Goal: Task Accomplishment & Management: Manage account settings

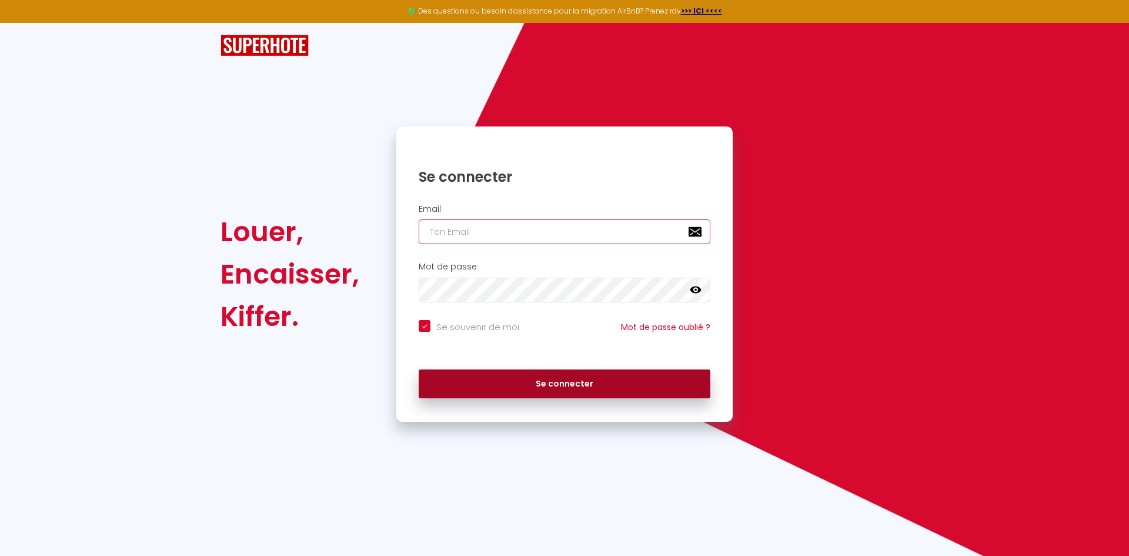
type input "[EMAIL_ADDRESS][DOMAIN_NAME]"
click at [508, 369] on button "Se connecter" at bounding box center [565, 383] width 292 height 29
checkbox input "true"
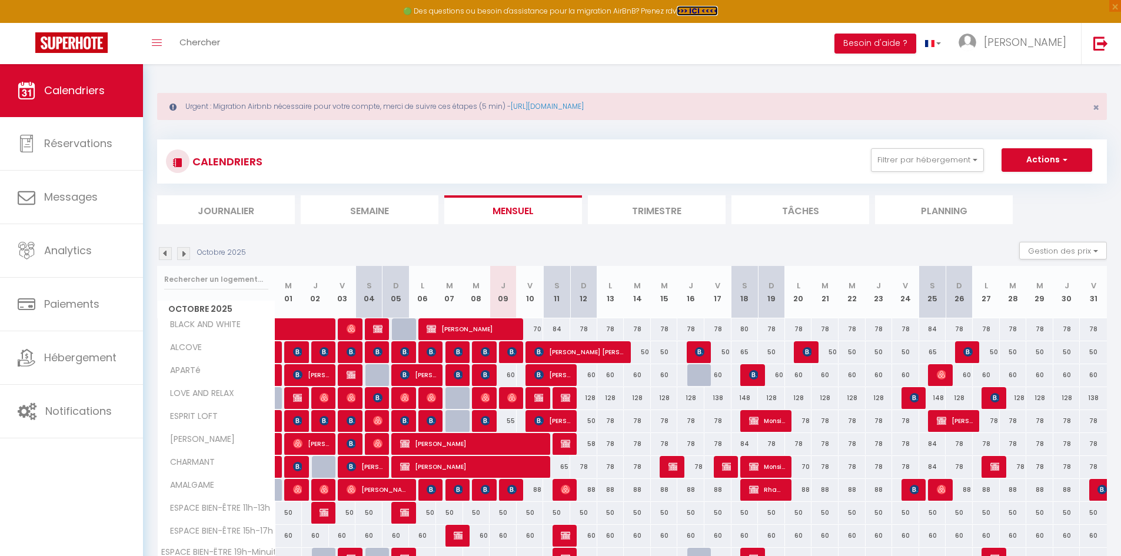
click at [686, 9] on strong ">>> ICI <<<<" at bounding box center [696, 11] width 41 height 10
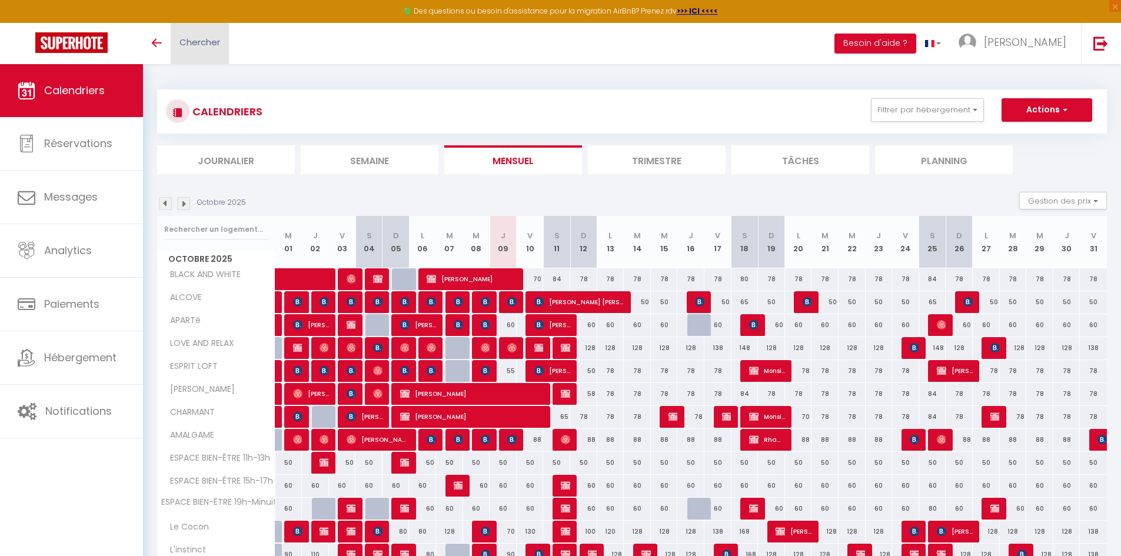
click at [176, 48] on link "Chercher" at bounding box center [200, 43] width 58 height 41
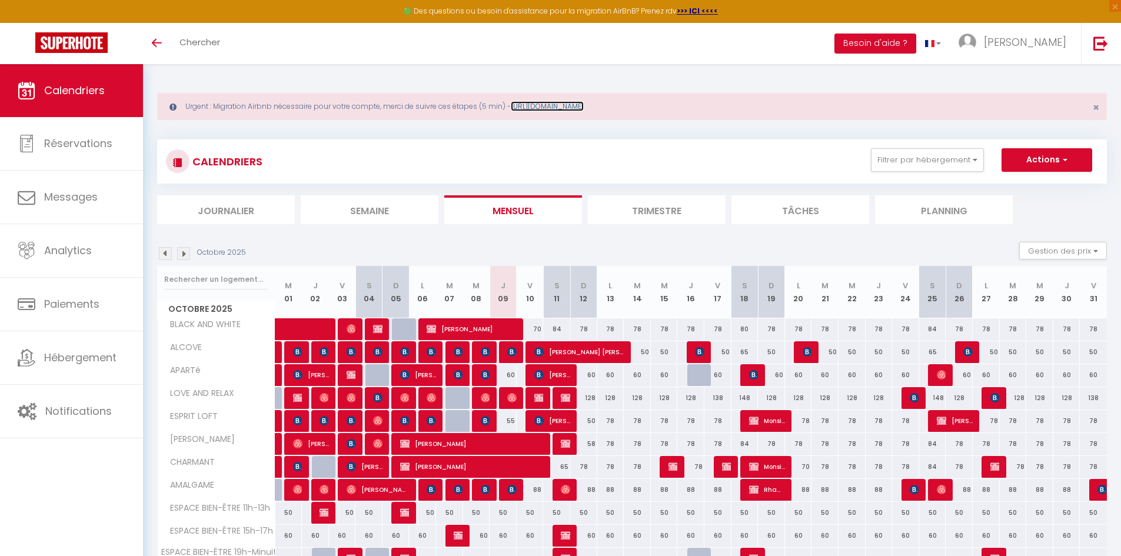
click at [583, 101] on link "https://superhote.com/migration-airbnb" at bounding box center [547, 106] width 73 height 10
click at [976, 45] on img at bounding box center [967, 43] width 18 height 18
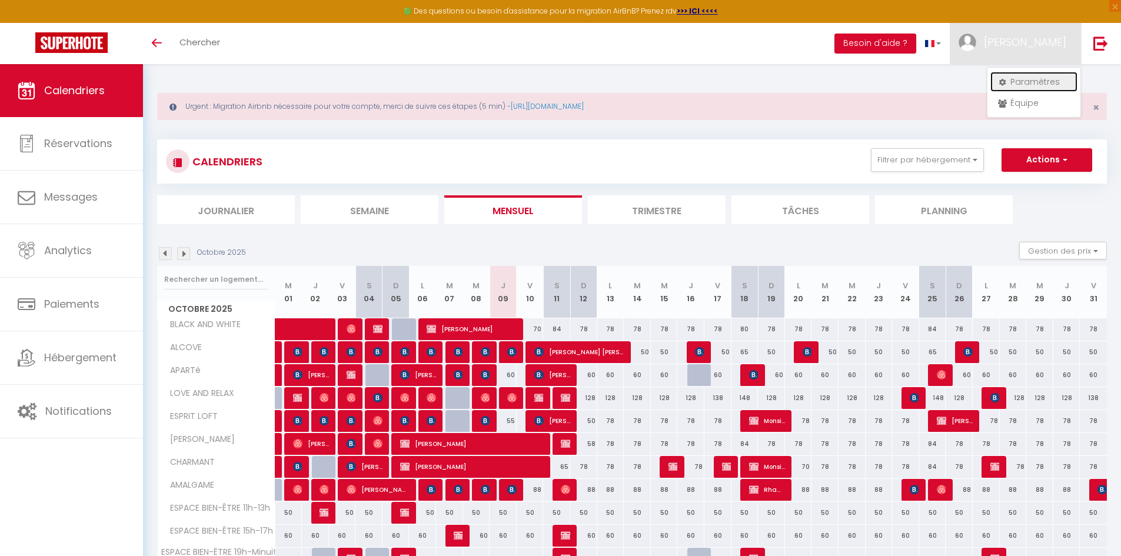
click at [1035, 81] on link "Paramètres" at bounding box center [1033, 82] width 87 height 20
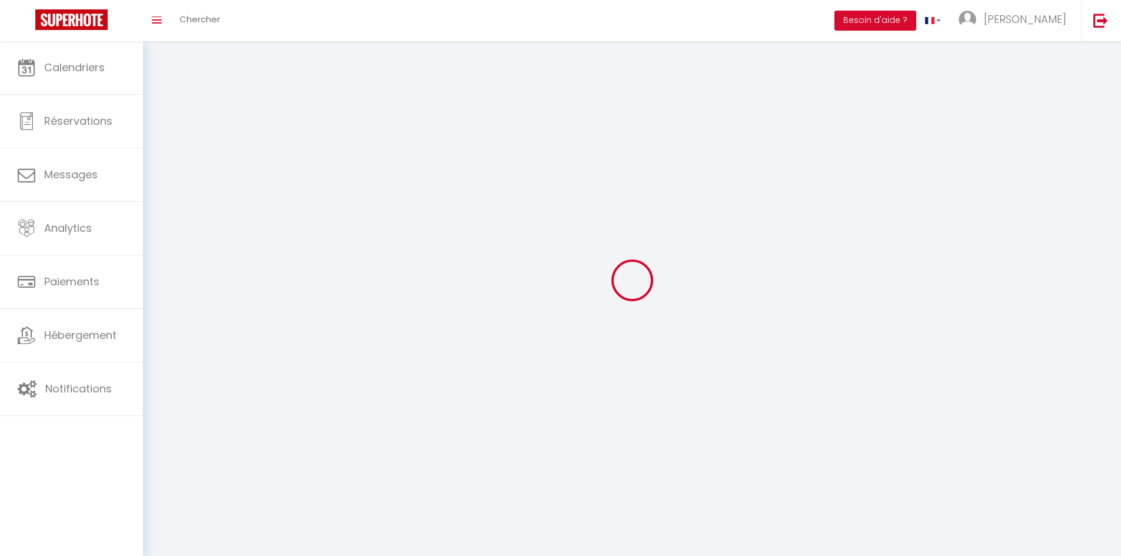
type input "[PERSON_NAME]"
type input "SIRET 853900918"
type input "0672513570"
type input "12 Passage des 4 vents"
type input "33240"
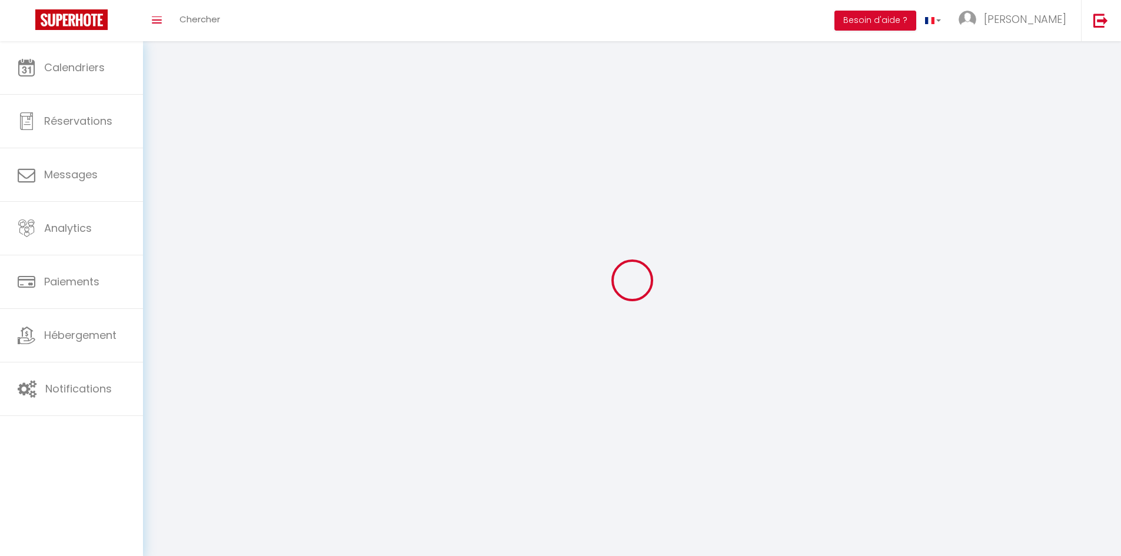
type input "St aNdré de Cubzac"
select select "28"
type input "XvYawwkuPcuM62wZY3VWqnsFt"
type input "G7ylQbgQnBqSRvYOoXS4Z9zN7"
select select "fr"
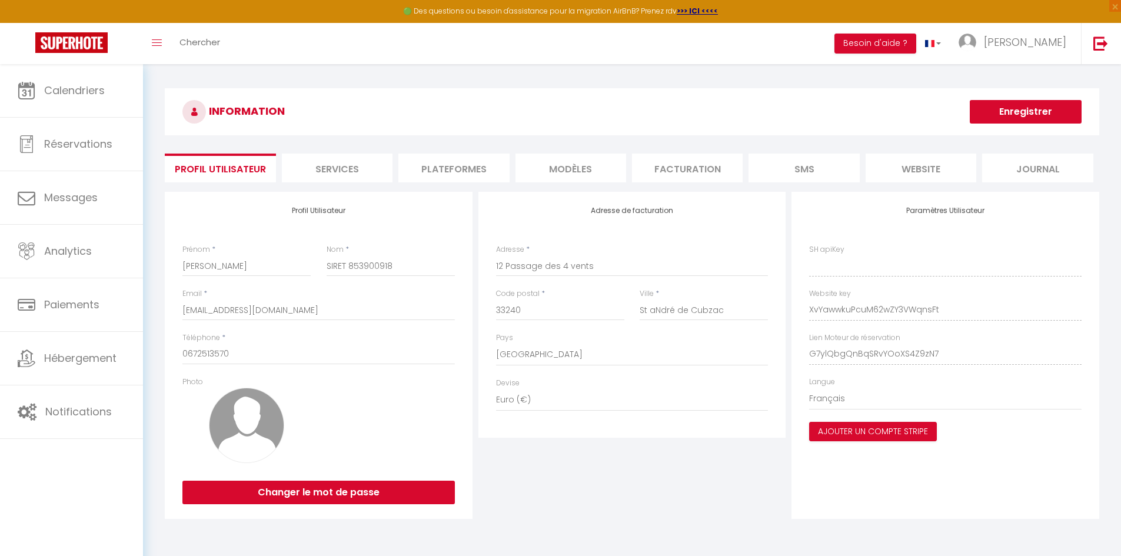
type input "XvYawwkuPcuM62wZY3VWqnsFt"
type input "G7ylQbgQnBqSRvYOoXS4Z9zN7"
type input "https://app.superhote.com/#/get-available-rentals/G7ylQbgQnBqSRvYOoXS4Z9zN7"
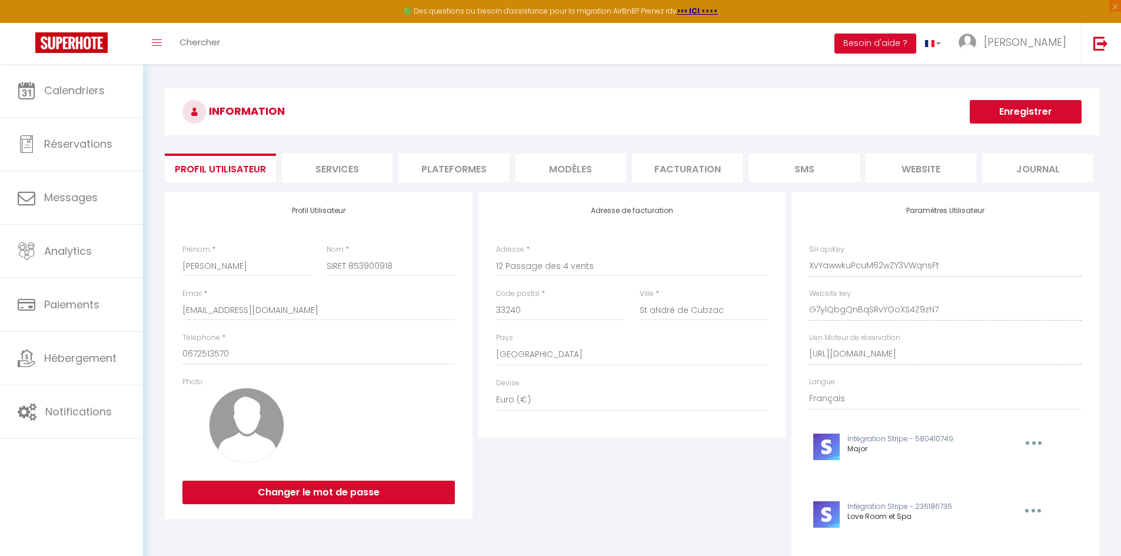
click at [443, 164] on li "Plateformes" at bounding box center [453, 168] width 111 height 29
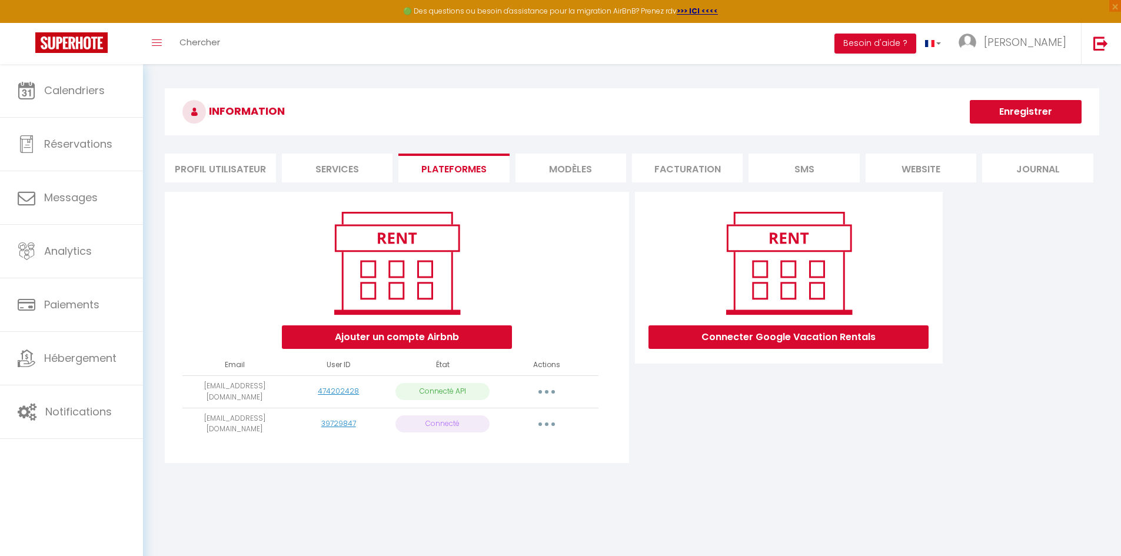
click at [546, 425] on button "button" at bounding box center [546, 424] width 33 height 19
click at [481, 495] on link "Reconnecter le compte" at bounding box center [494, 493] width 130 height 20
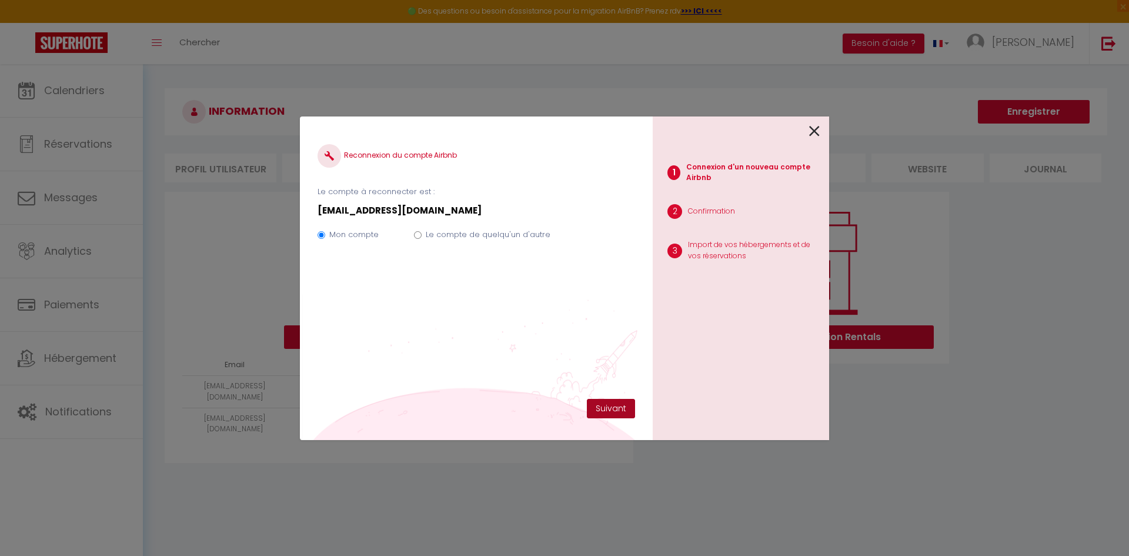
click at [596, 405] on button "Suivant" at bounding box center [611, 409] width 48 height 20
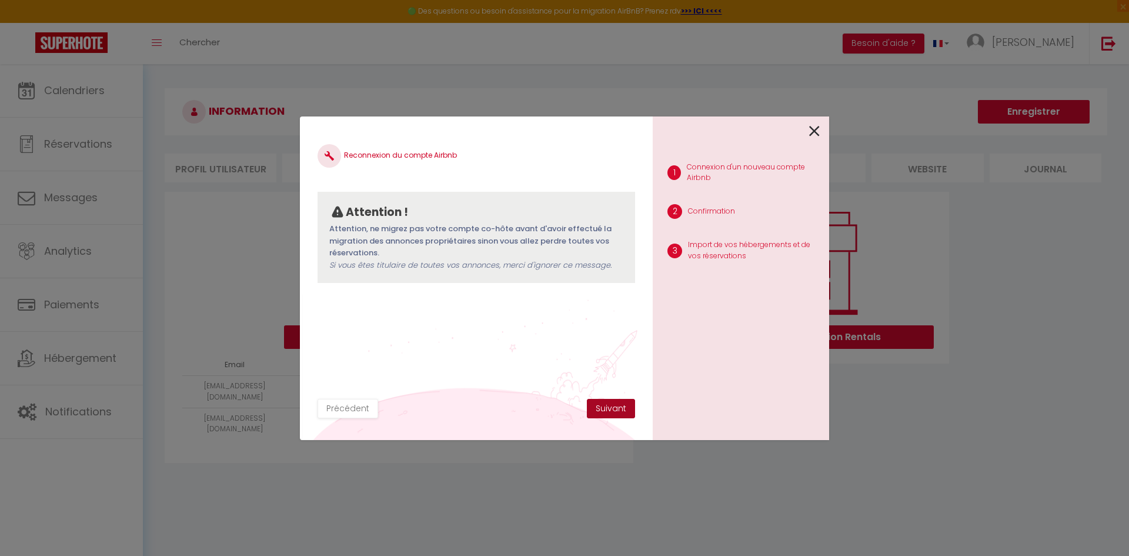
click at [596, 405] on button "Suivant" at bounding box center [611, 409] width 48 height 20
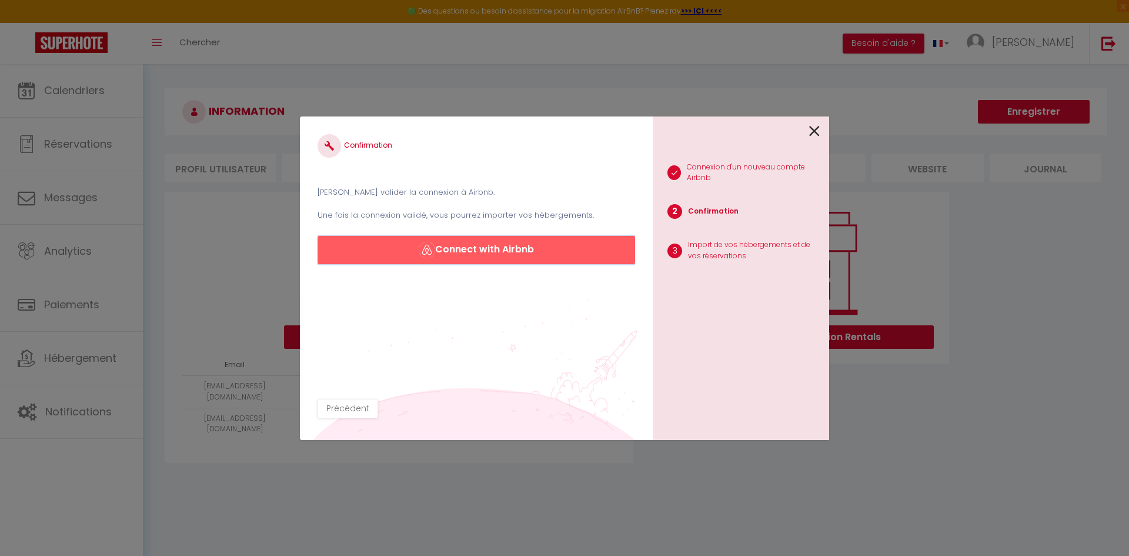
click at [491, 252] on button "Connect with Airbnb" at bounding box center [477, 250] width 318 height 28
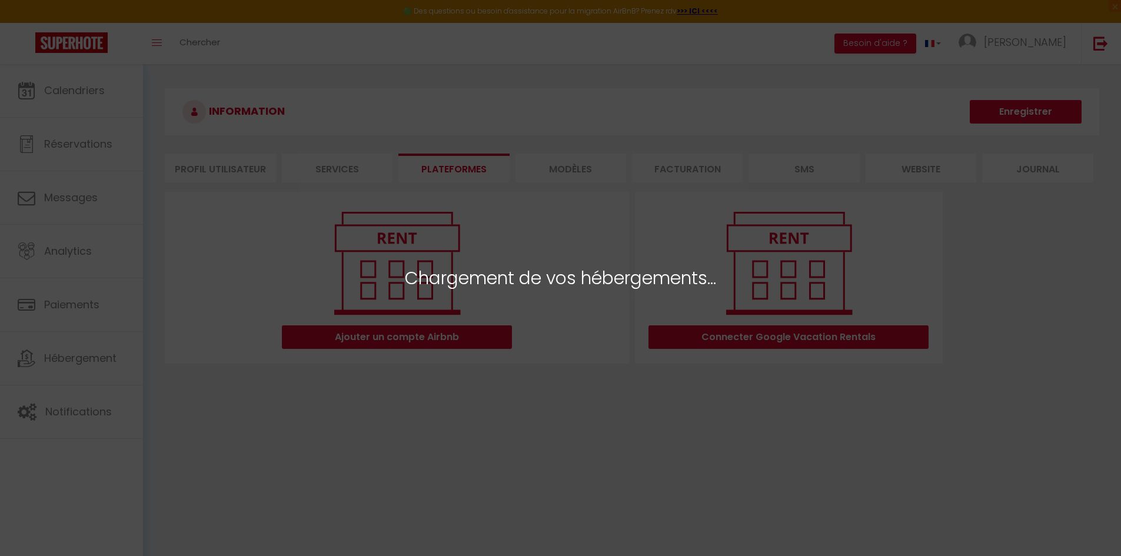
select select "51123"
select select "51125"
select select "51126"
select select "51139"
select select "51122"
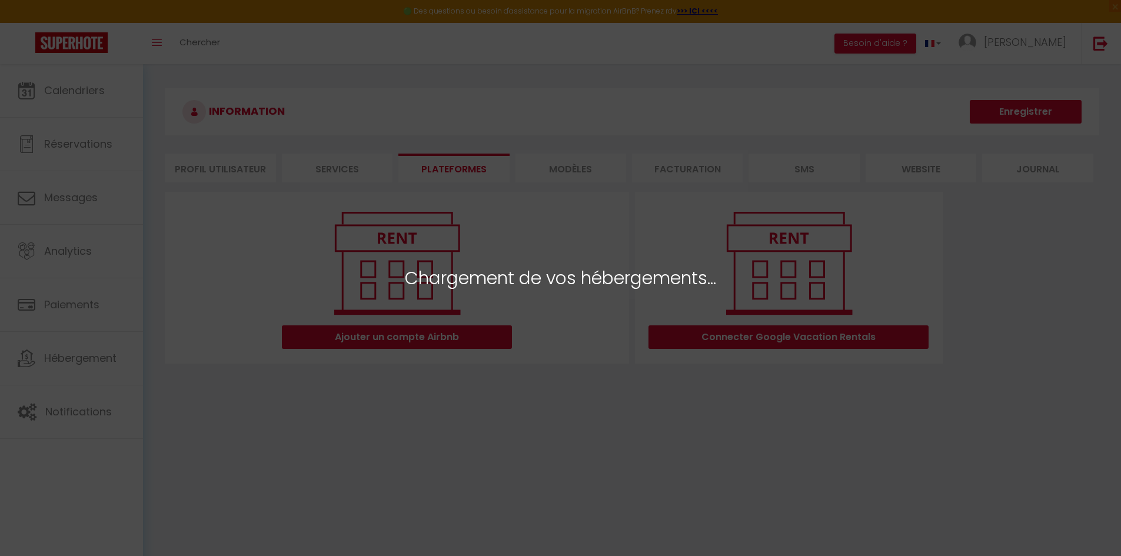
select select "51120"
select select "51128"
select select "51127"
select select "51121"
select select
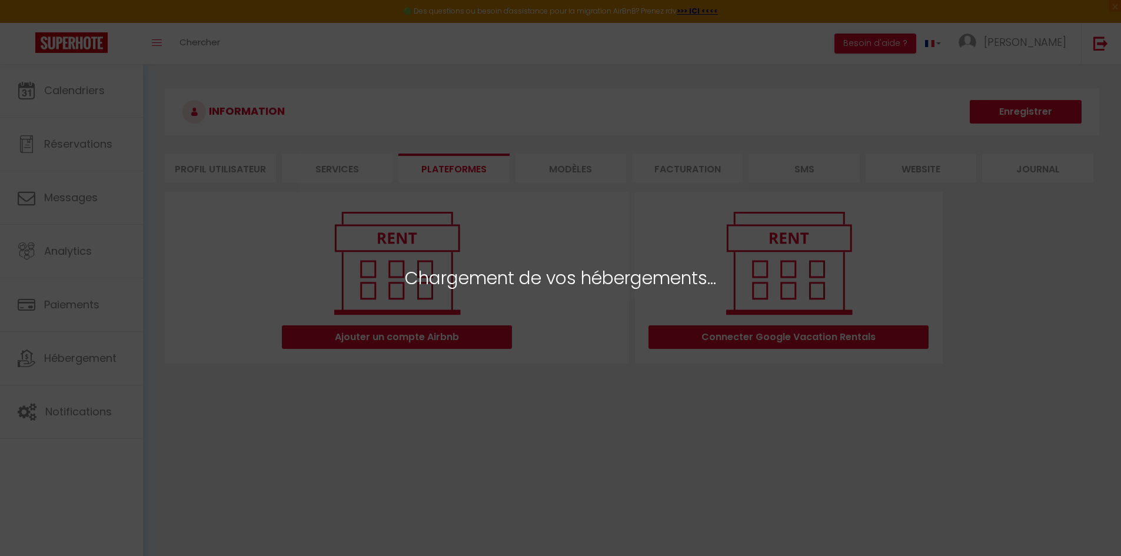
select select
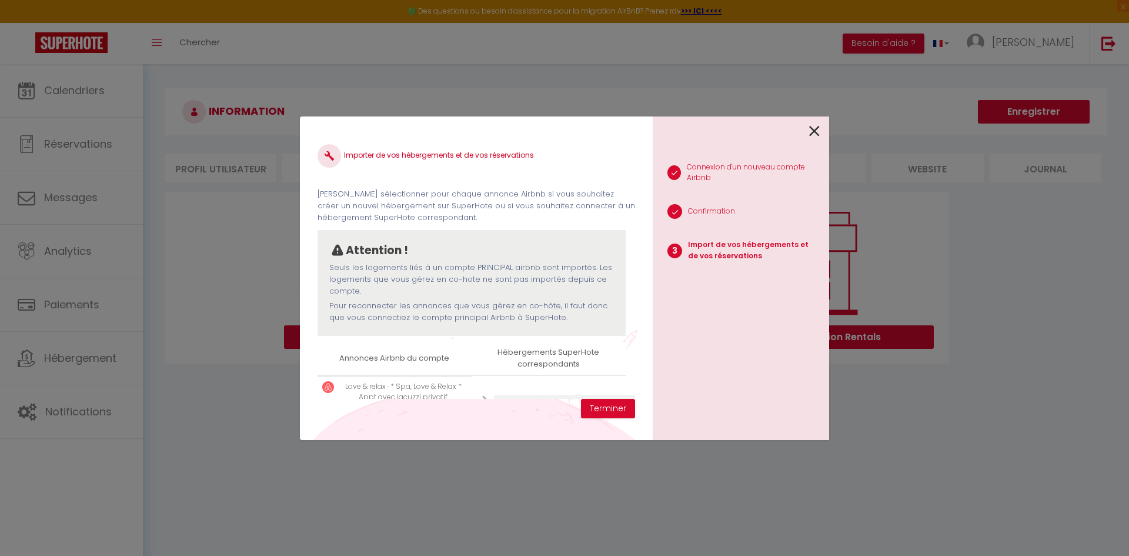
select select
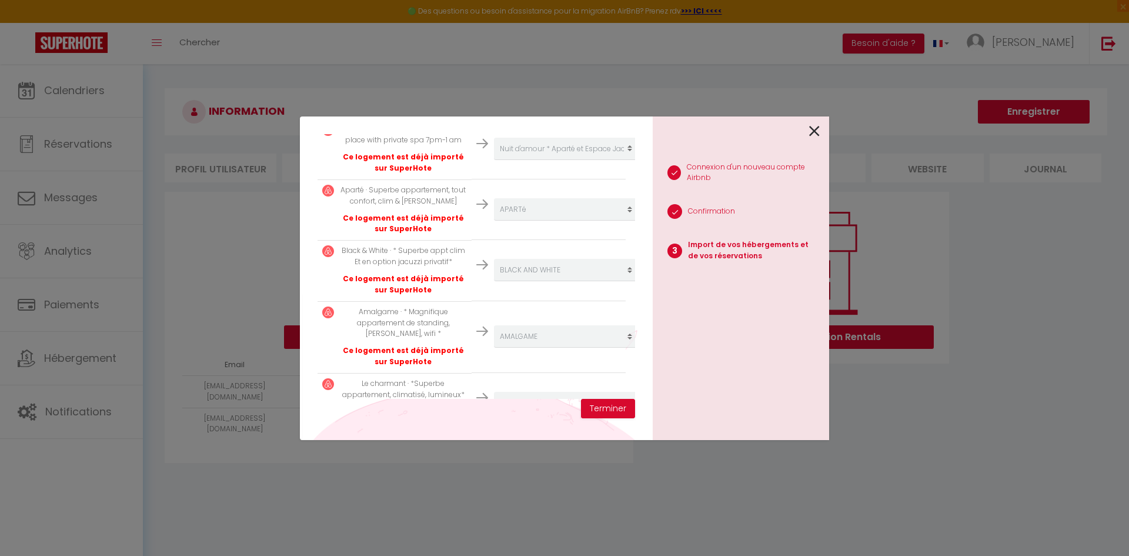
select select
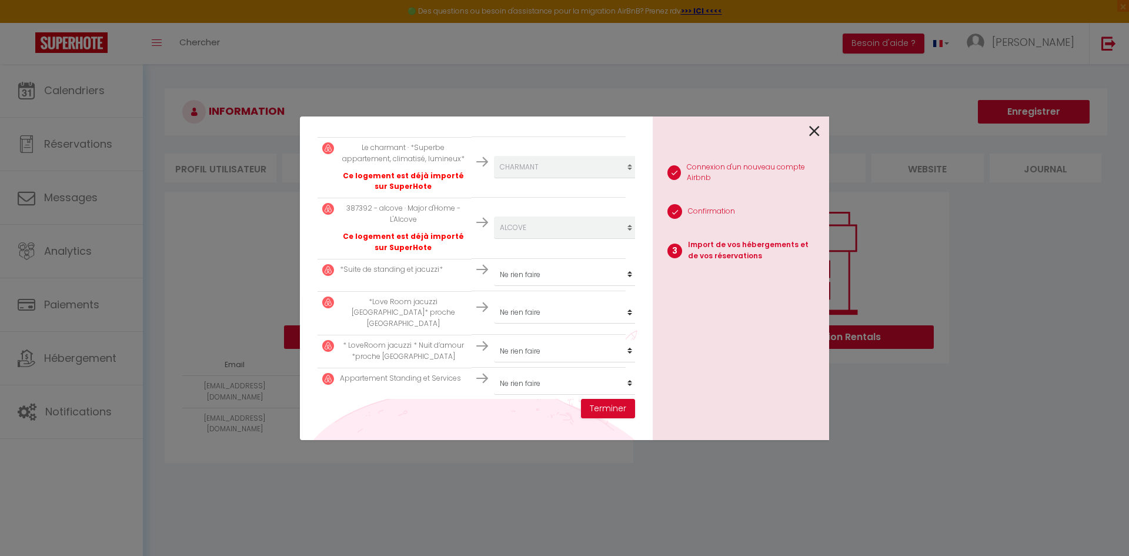
scroll to position [693, 0]
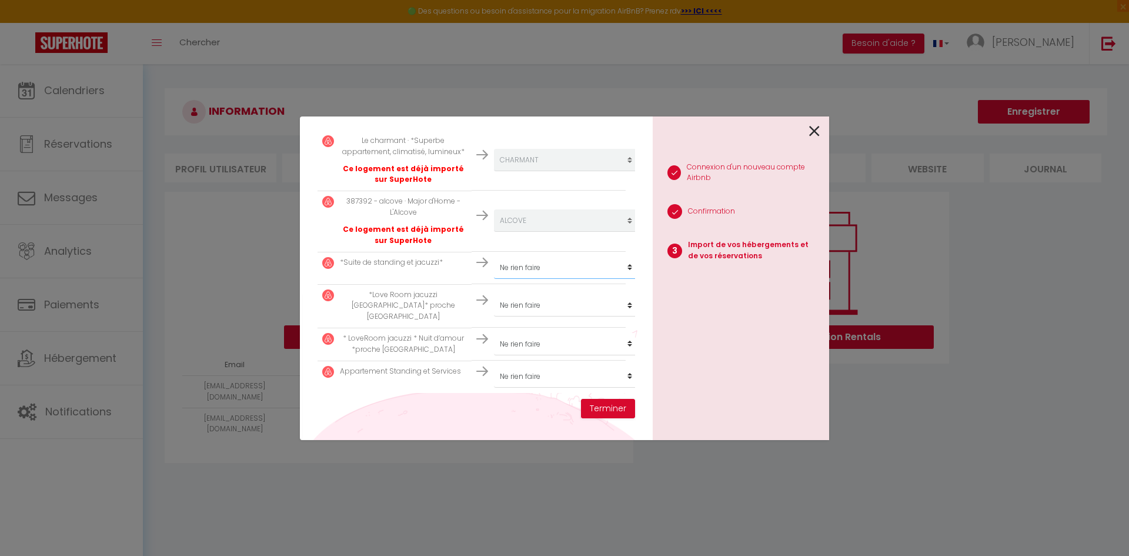
select select
click at [512, 261] on select "Créer un nouvel hébergement Ne rien faire BLACK AND WHITE ALCOVE APARTé LOVE AN…" at bounding box center [566, 267] width 145 height 22
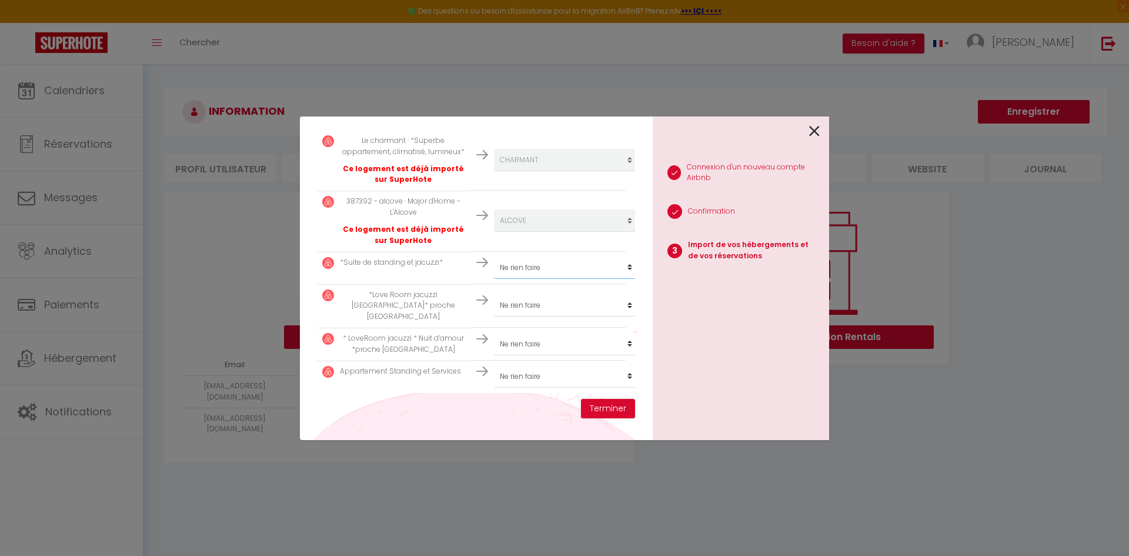
select select "51136"
click at [494, 256] on select "Créer un nouvel hébergement Ne rien faire BLACK AND WHITE ALCOVE APARTé LOVE AN…" at bounding box center [566, 267] width 145 height 22
select select
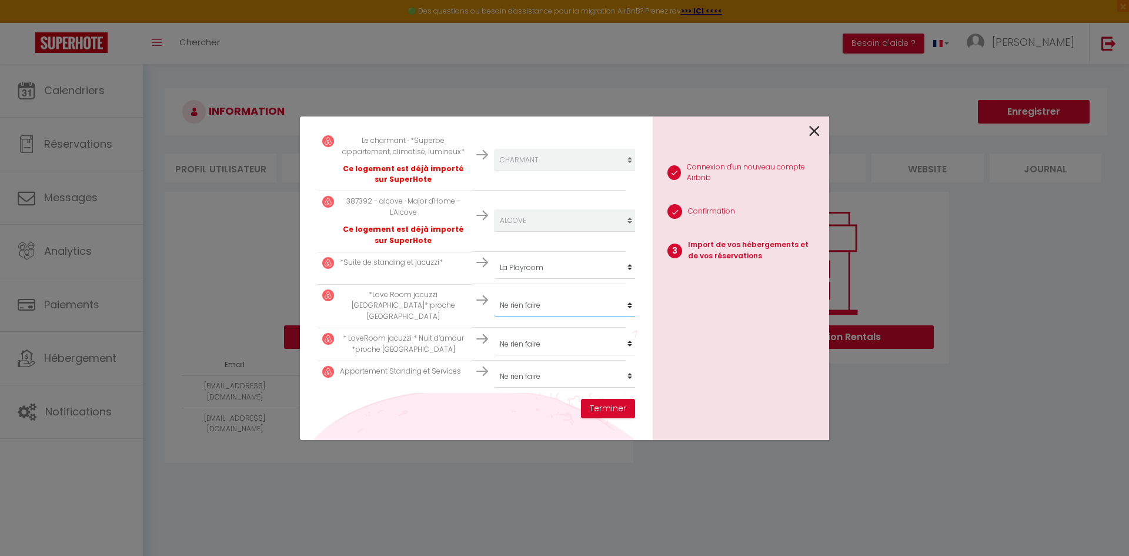
click at [510, 298] on select "Créer un nouvel hébergement Ne rien faire BLACK AND WHITE ALCOVE APARTé LOVE AN…" at bounding box center [566, 305] width 145 height 22
click at [508, 333] on select "Créer un nouvel hébergement Ne rien faire BLACK AND WHITE ALCOVE APARTé LOVE AN…" at bounding box center [566, 344] width 145 height 22
select select "51134"
click at [494, 333] on select "Créer un nouvel hébergement Ne rien faire BLACK AND WHITE ALCOVE APARTé LOVE AN…" at bounding box center [566, 344] width 145 height 22
select select
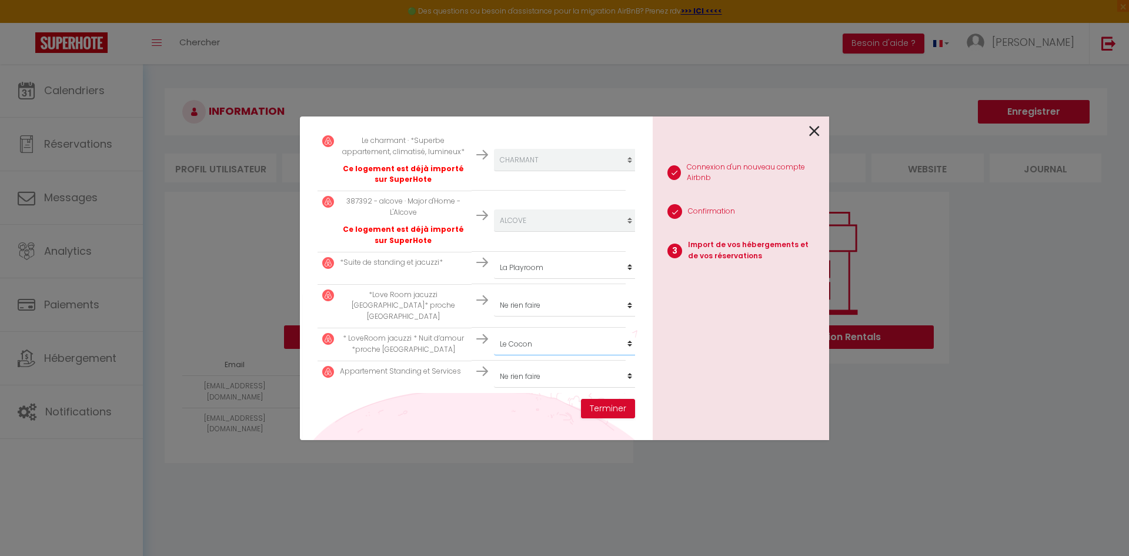
select select
click at [510, 299] on select "Créer un nouvel hébergement Ne rien faire BLACK AND WHITE ALCOVE APARTé LOVE AN…" at bounding box center [566, 305] width 145 height 22
select select "51135"
click at [494, 294] on select "Créer un nouvel hébergement Ne rien faire BLACK AND WHITE ALCOVE APARTé LOVE AN…" at bounding box center [566, 305] width 145 height 22
click at [603, 406] on button "Terminer" at bounding box center [608, 409] width 54 height 20
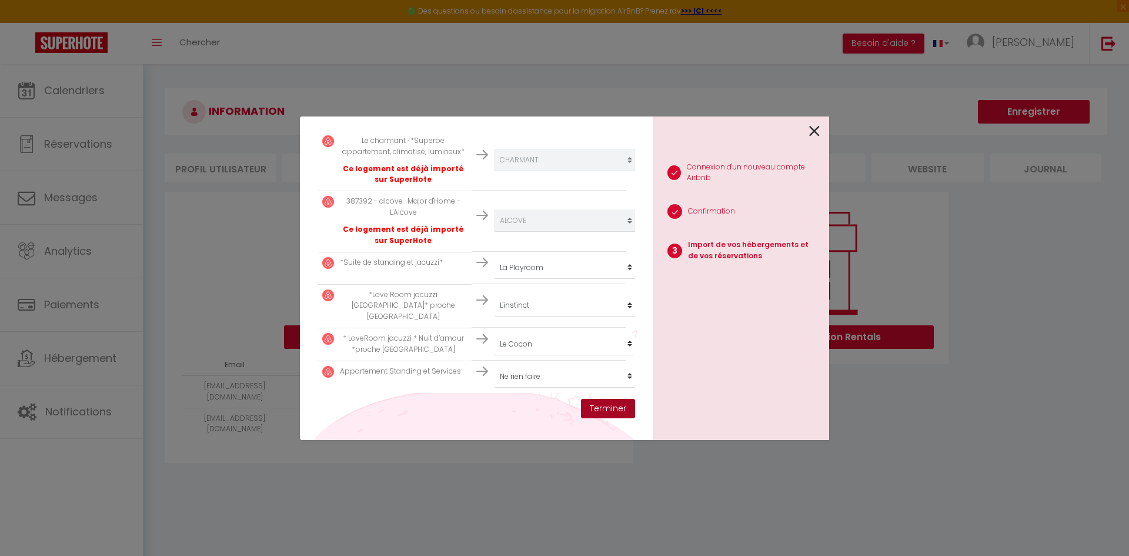
select select
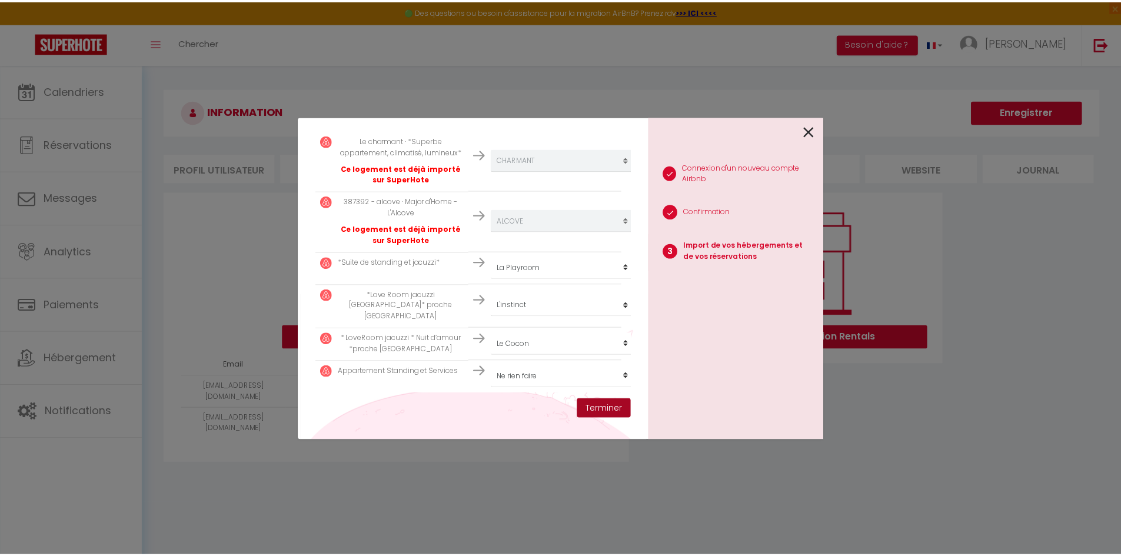
scroll to position [723, 0]
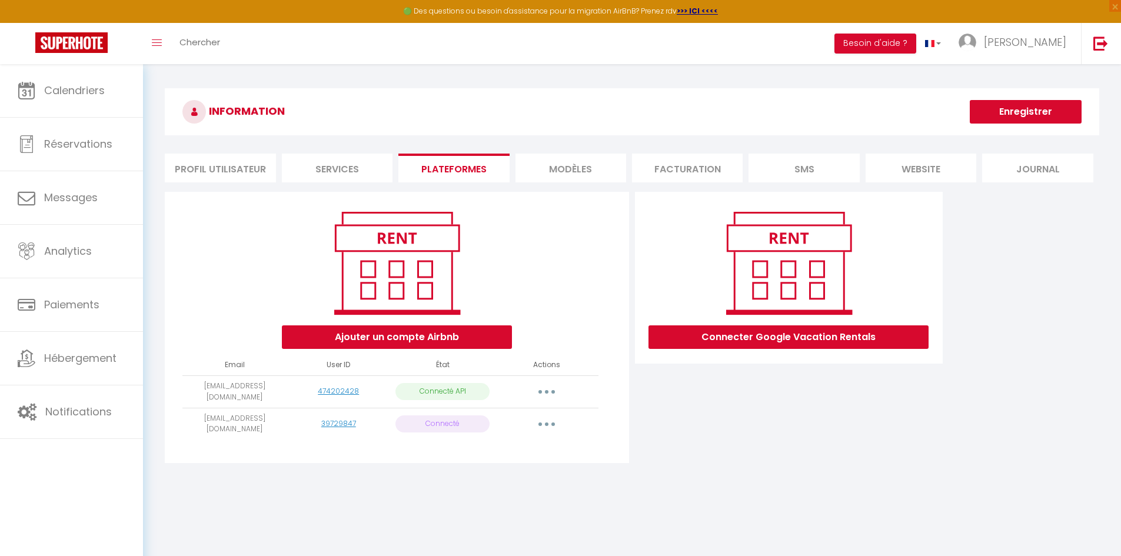
click at [544, 419] on button "button" at bounding box center [546, 424] width 33 height 19
click at [692, 443] on div "Connecter Google Vacation Rentals" at bounding box center [789, 331] width 314 height 278
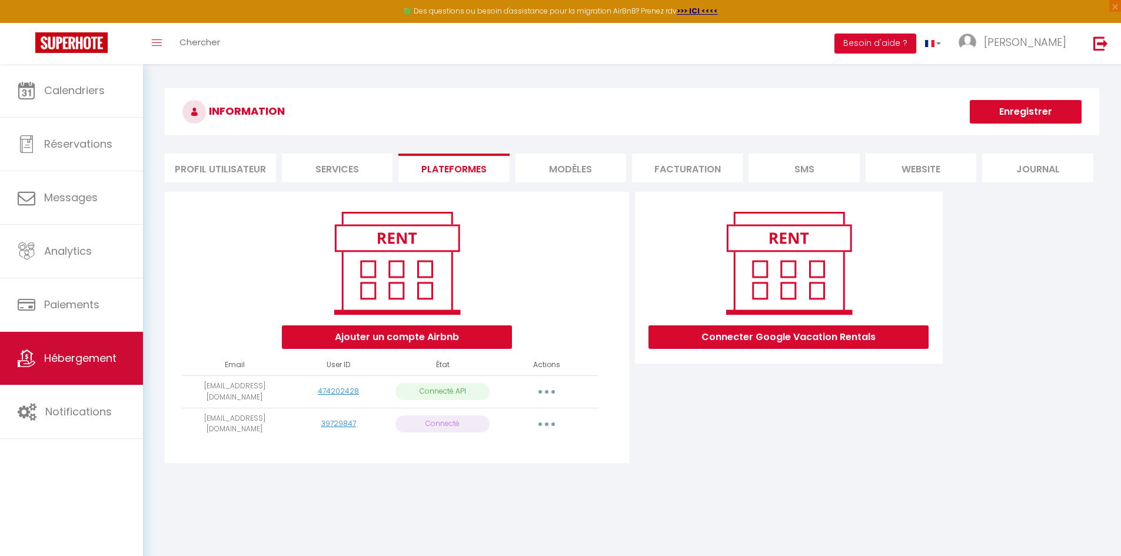
click at [77, 368] on link "Hébergement" at bounding box center [71, 358] width 143 height 53
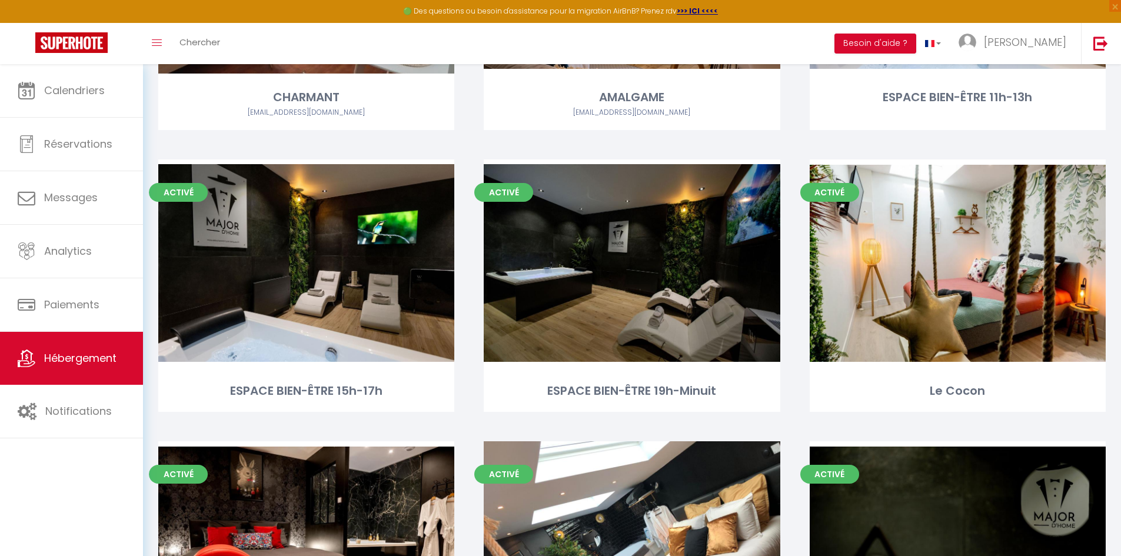
scroll to position [1113, 0]
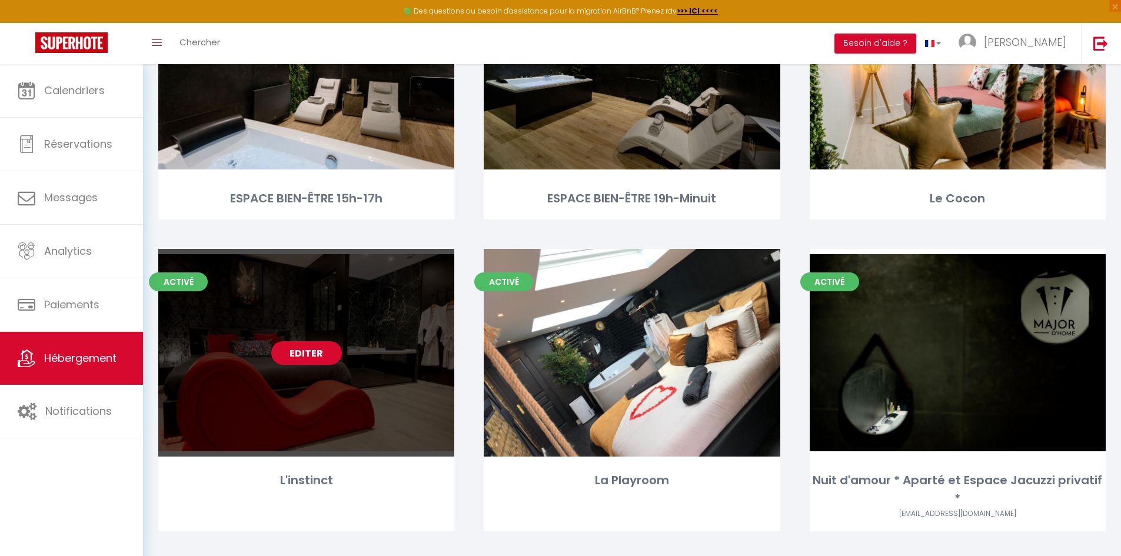
click at [290, 314] on div "Editer" at bounding box center [306, 353] width 296 height 208
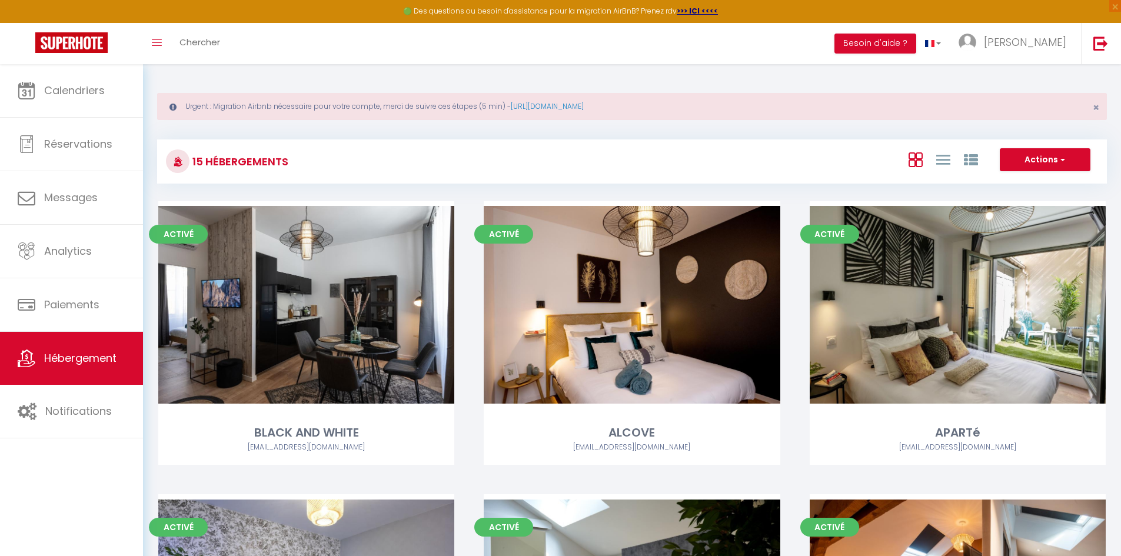
select select "3"
select select "2"
select select "1"
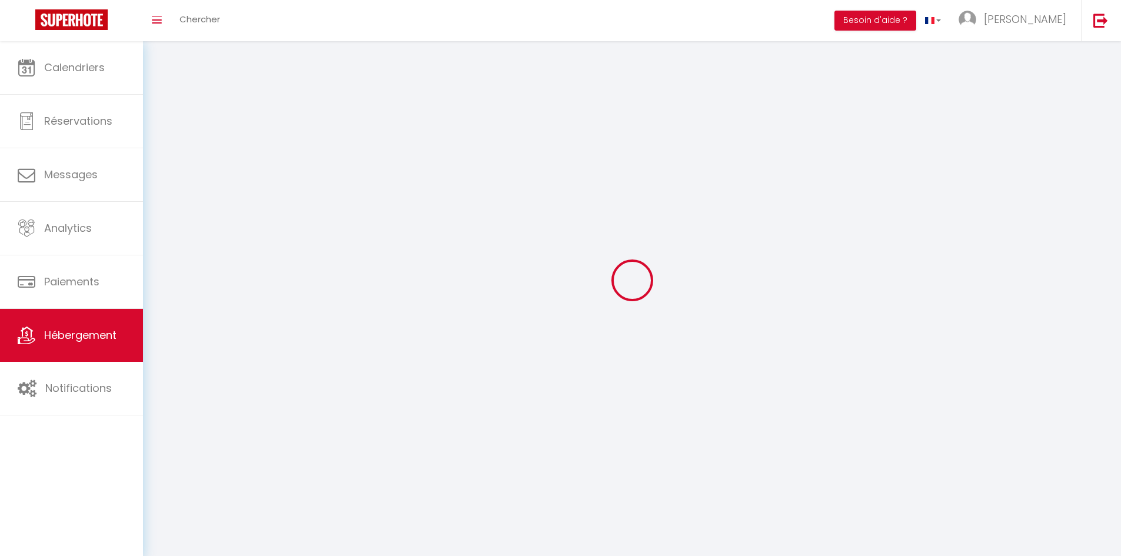
select select
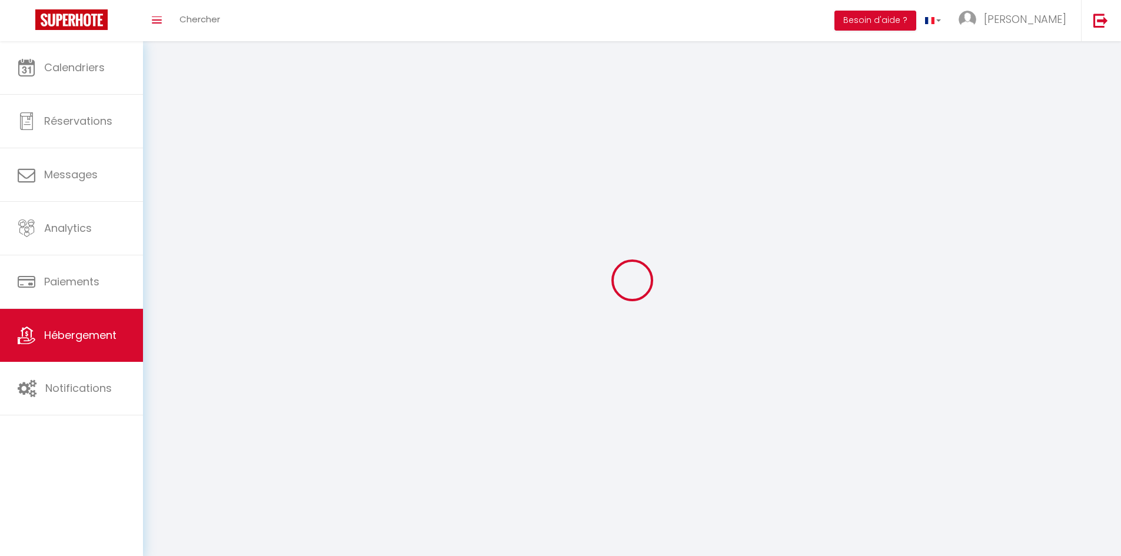
checkbox input "false"
select select
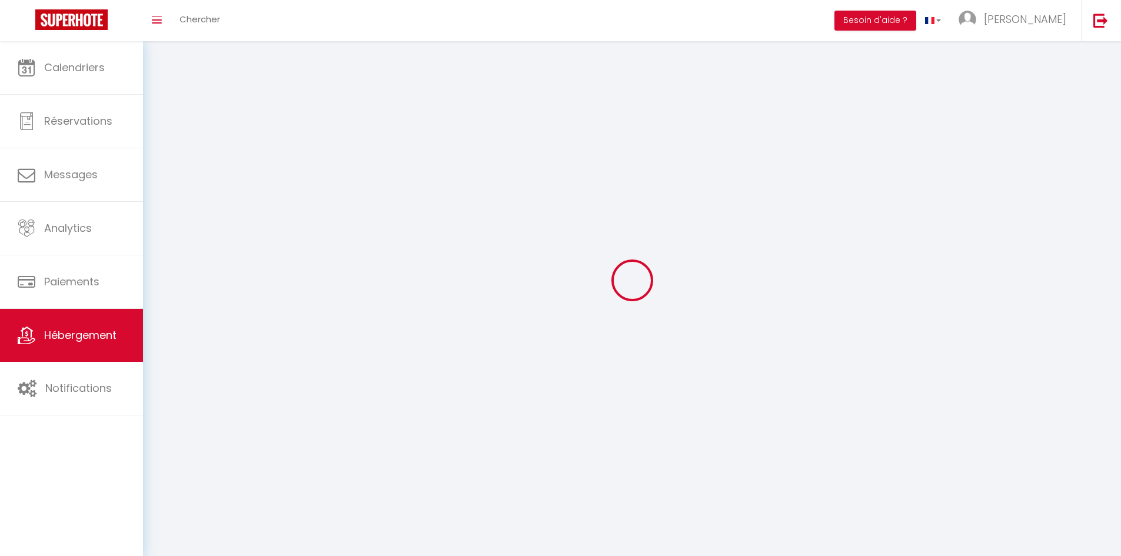
select select
select select "1"
select select
select select "28"
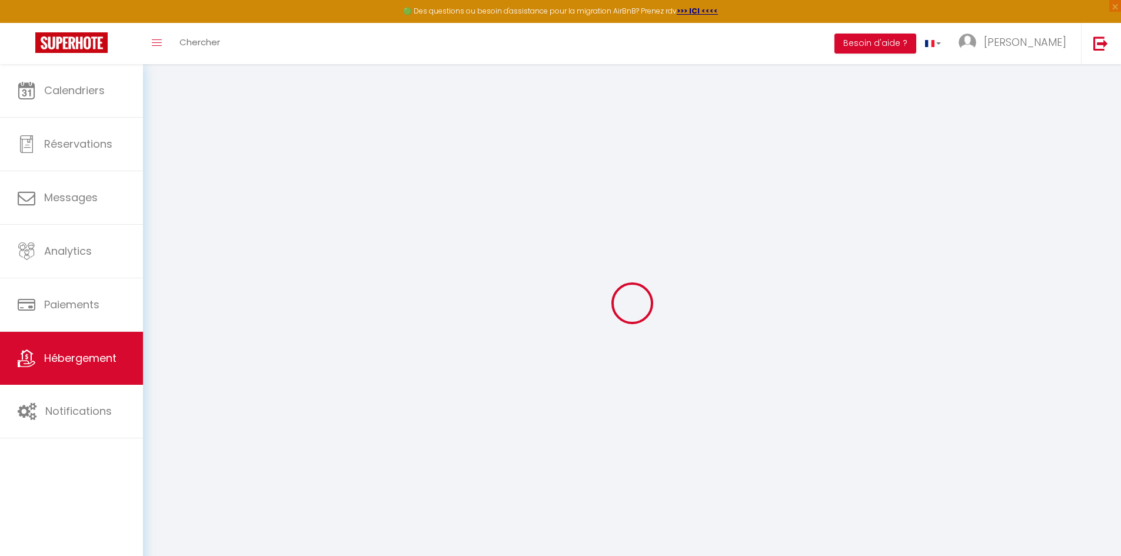
select select
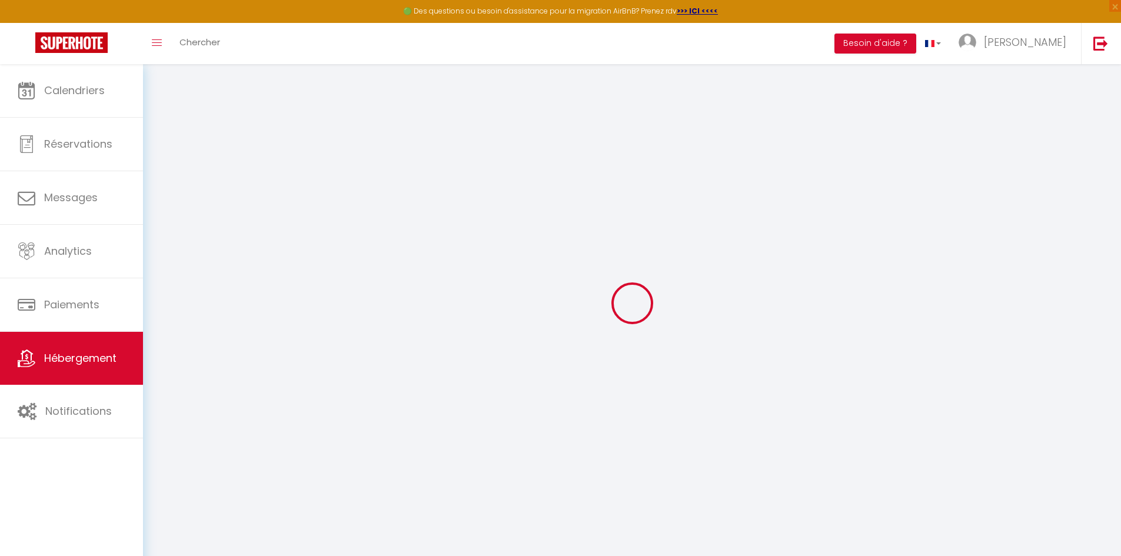
select select
checkbox input "false"
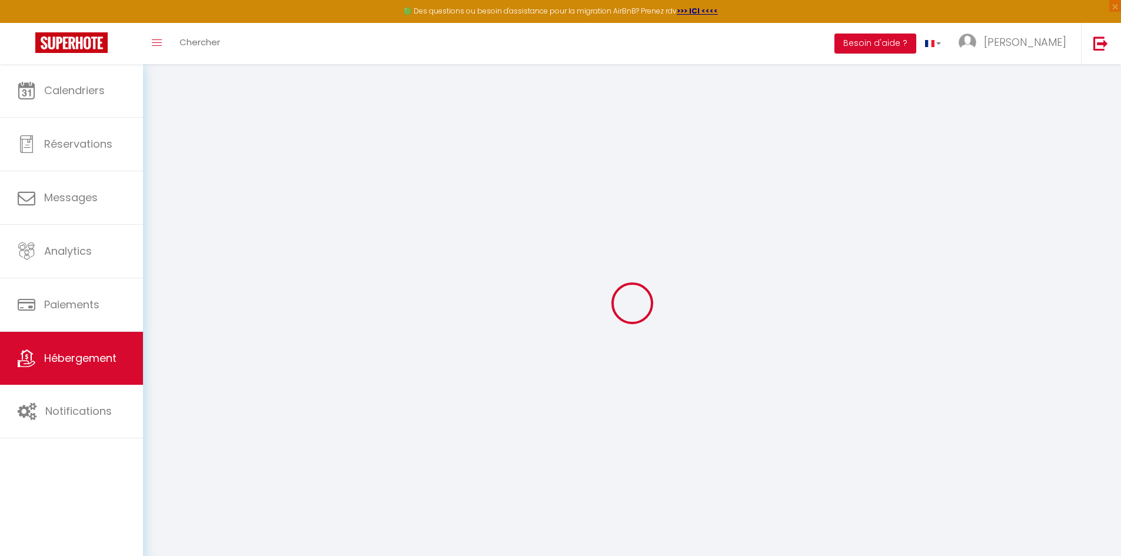
select select
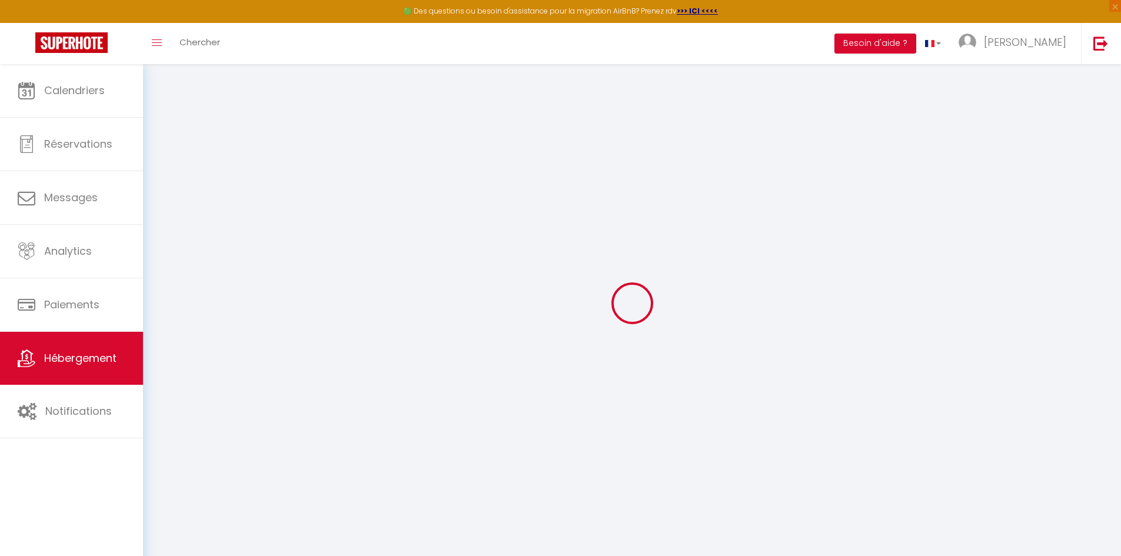
select select
checkbox input "false"
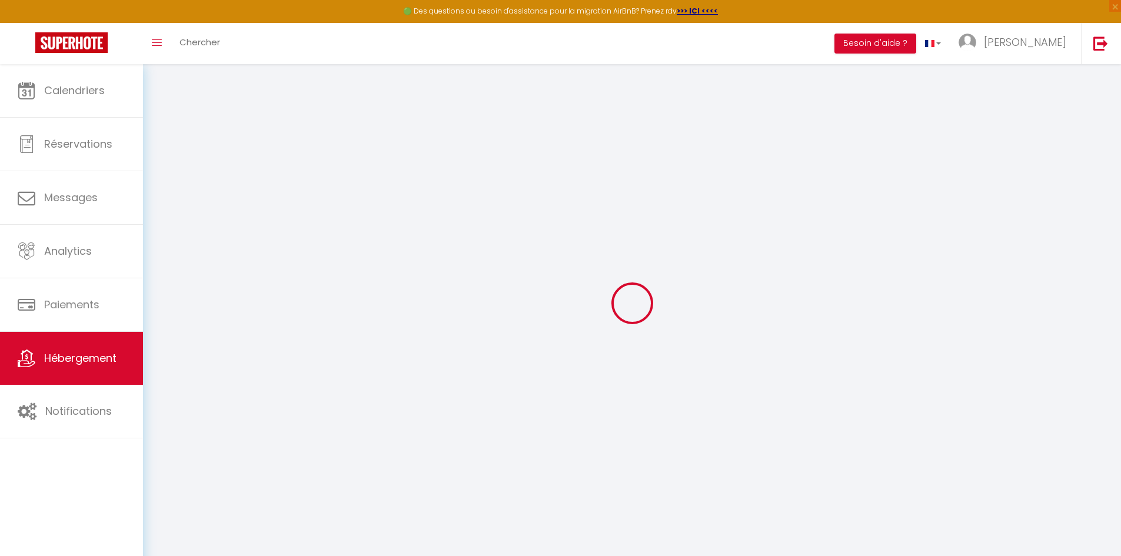
checkbox input "false"
select select
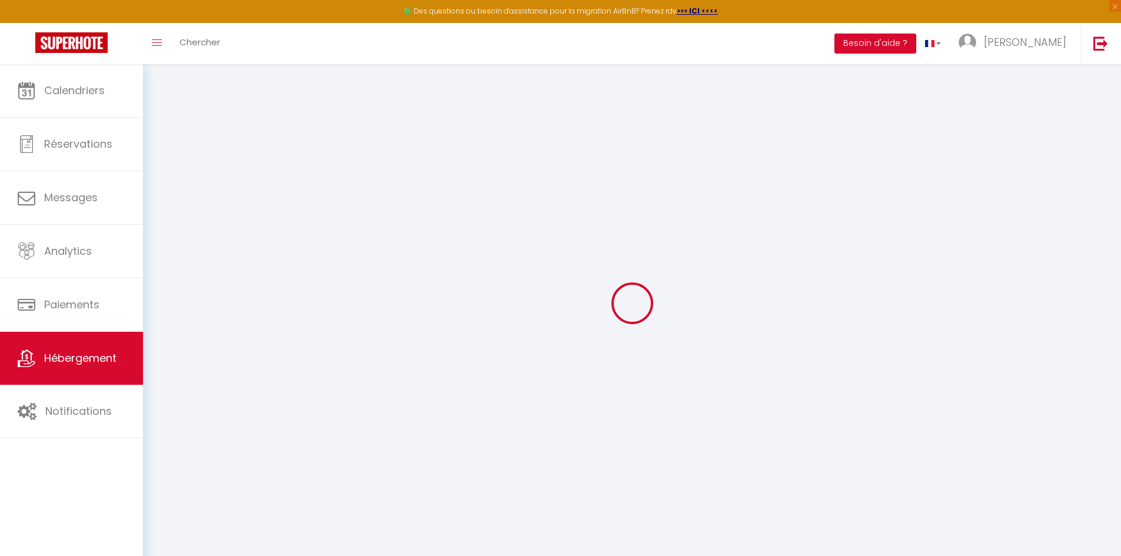
select select
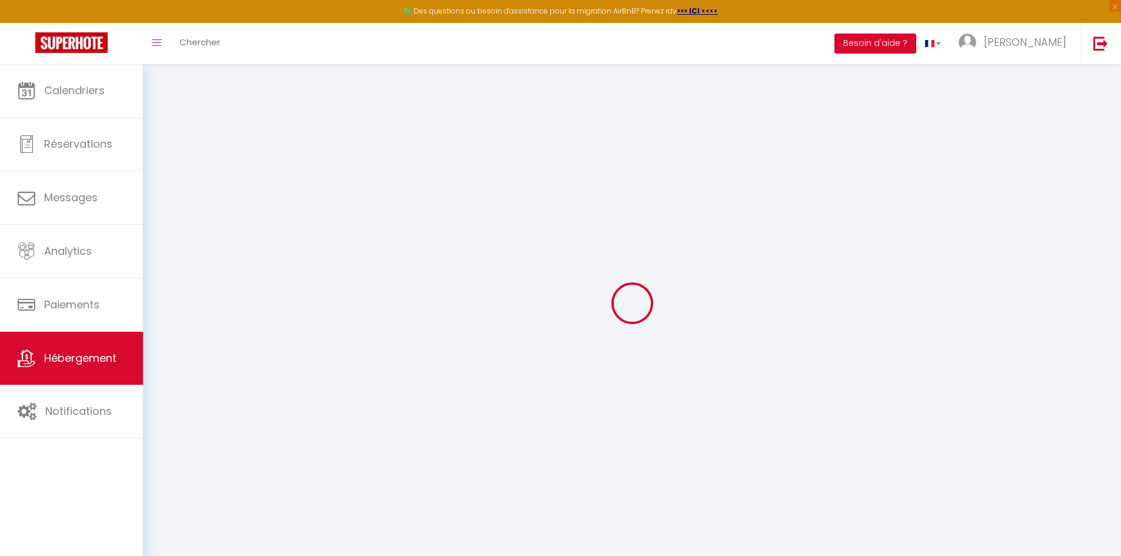
checkbox input "false"
select select
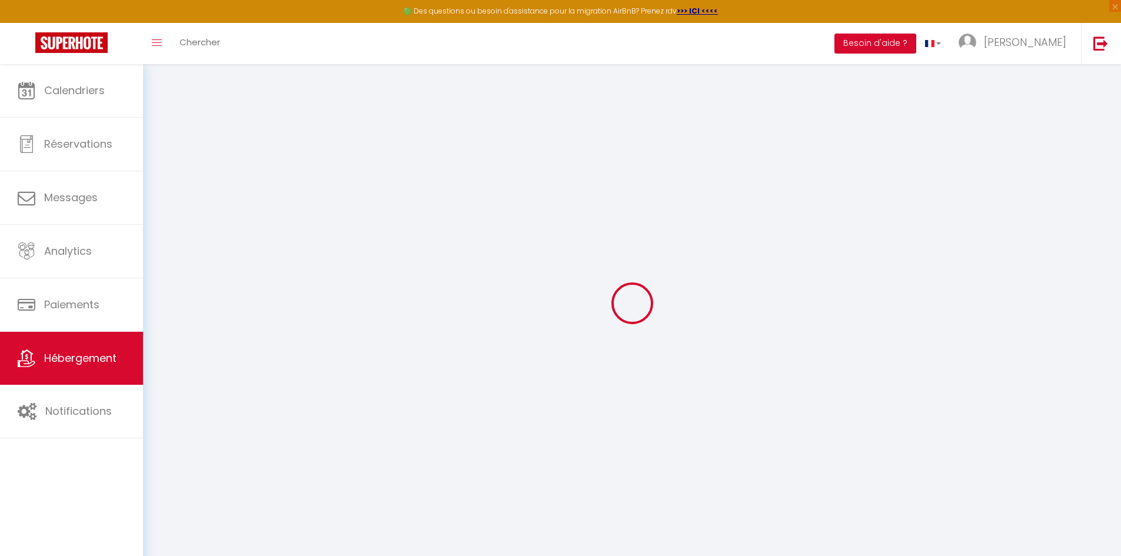
select select
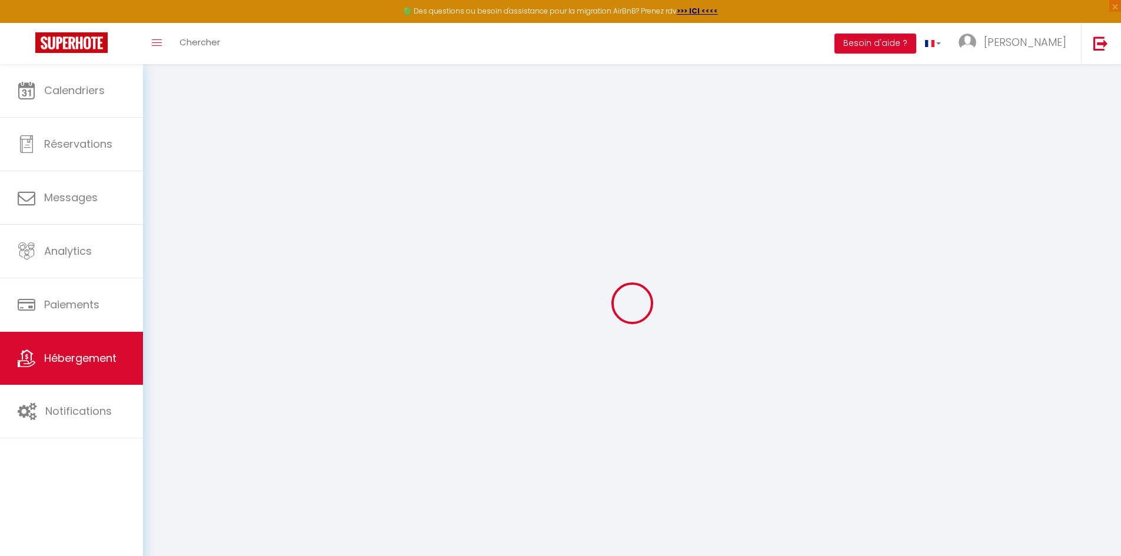
select select
checkbox input "false"
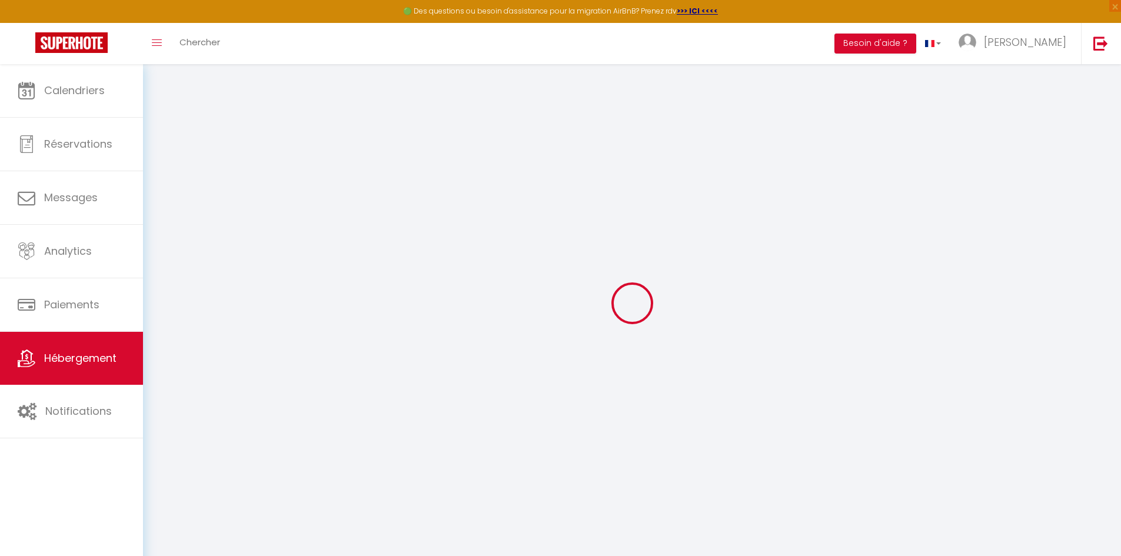
checkbox input "false"
select select
type input "L'instinct"
select select "2"
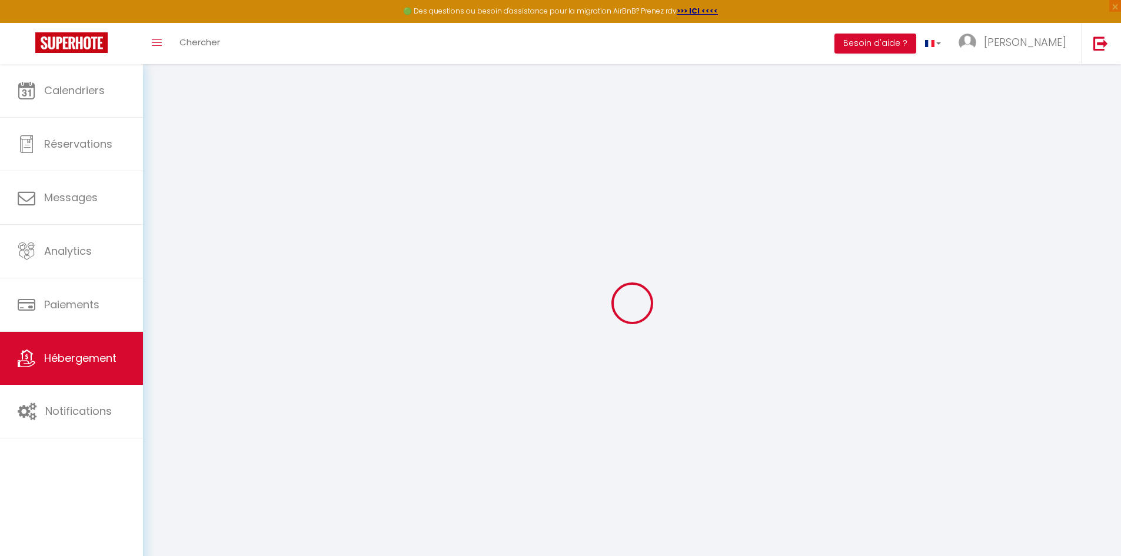
type input "90"
type input "3.7"
type input "100"
select select
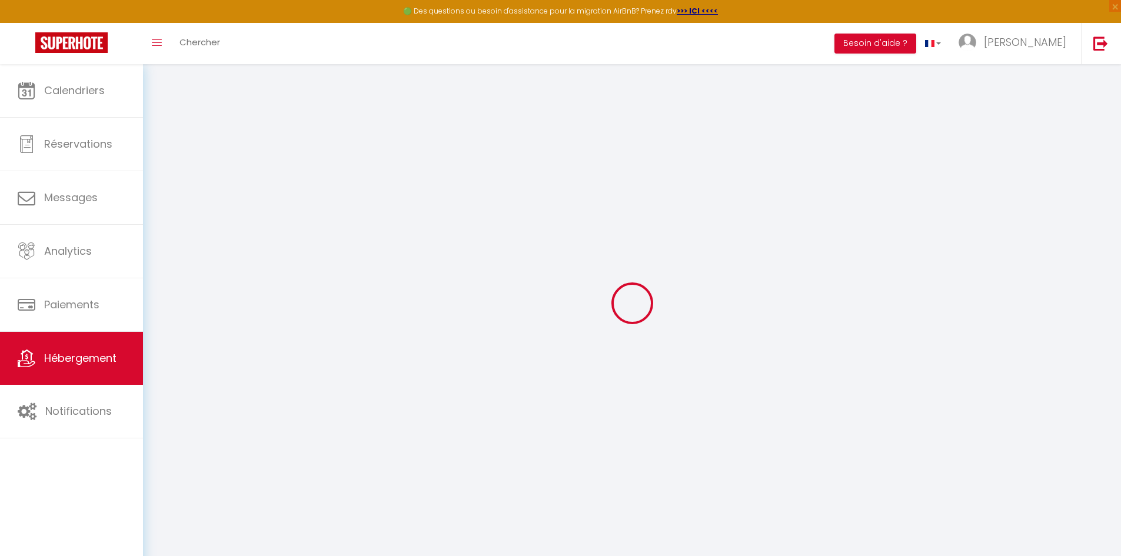
select select
type input "27 rue d'espessas"
type input "33240"
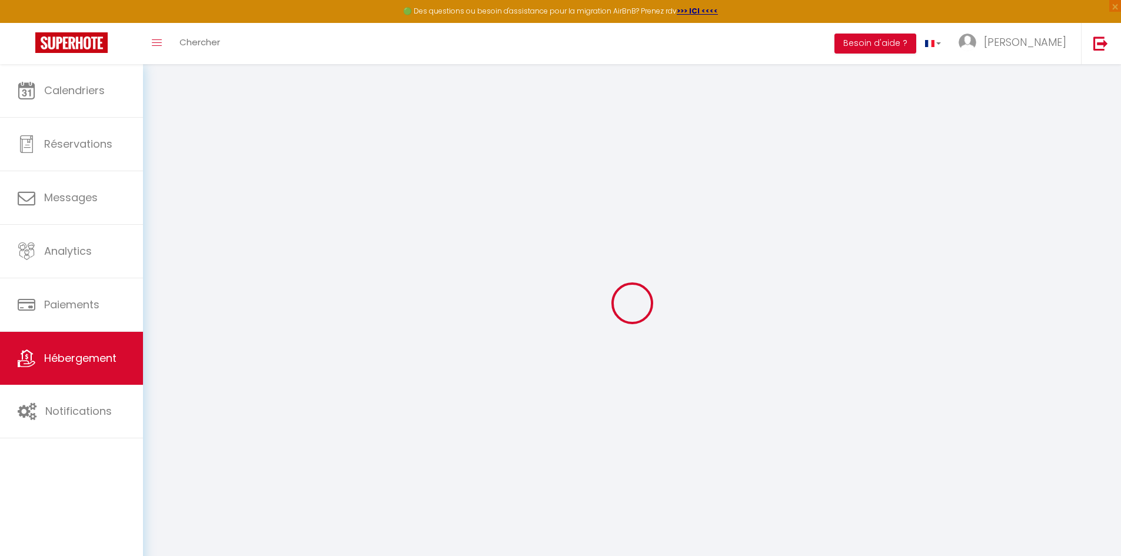
type input "VAL-DE-VIRVEE (33240)"
type input "loveroometspa@gmail.com"
select select "11429"
checkbox input "false"
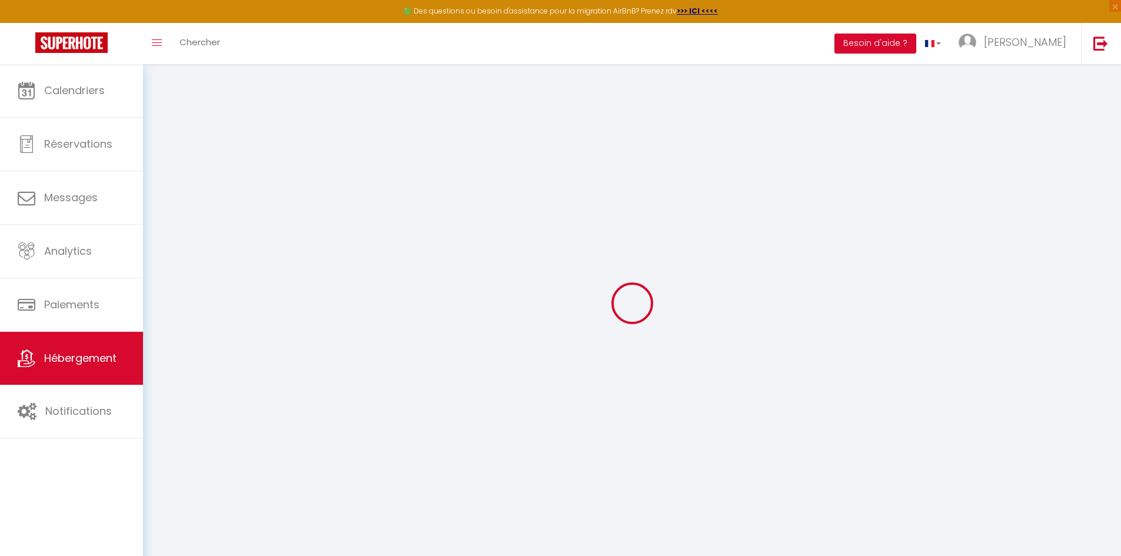
checkbox input "false"
radio input "true"
type input "0"
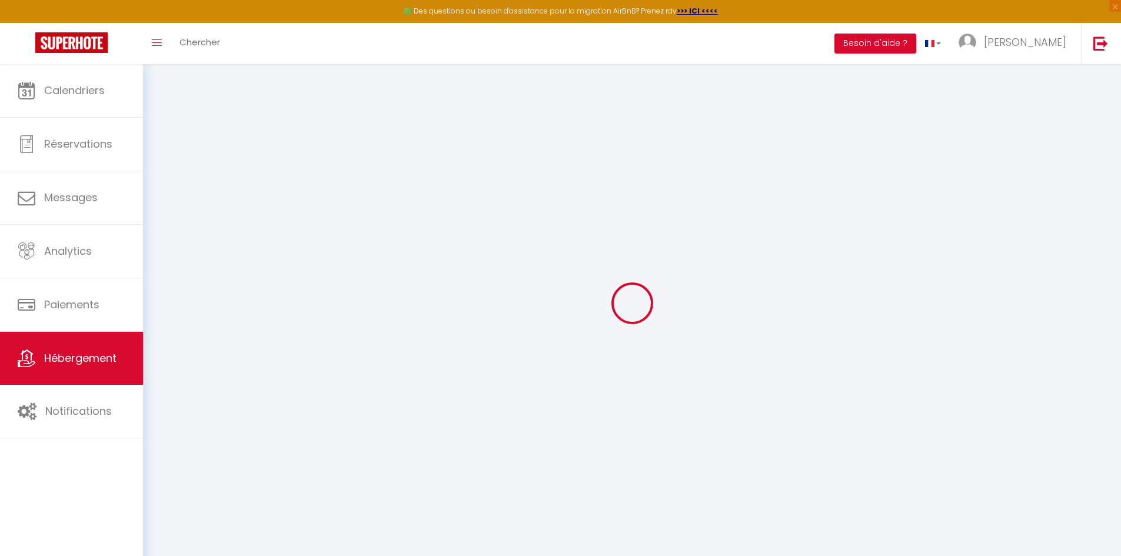
type input "0"
select select
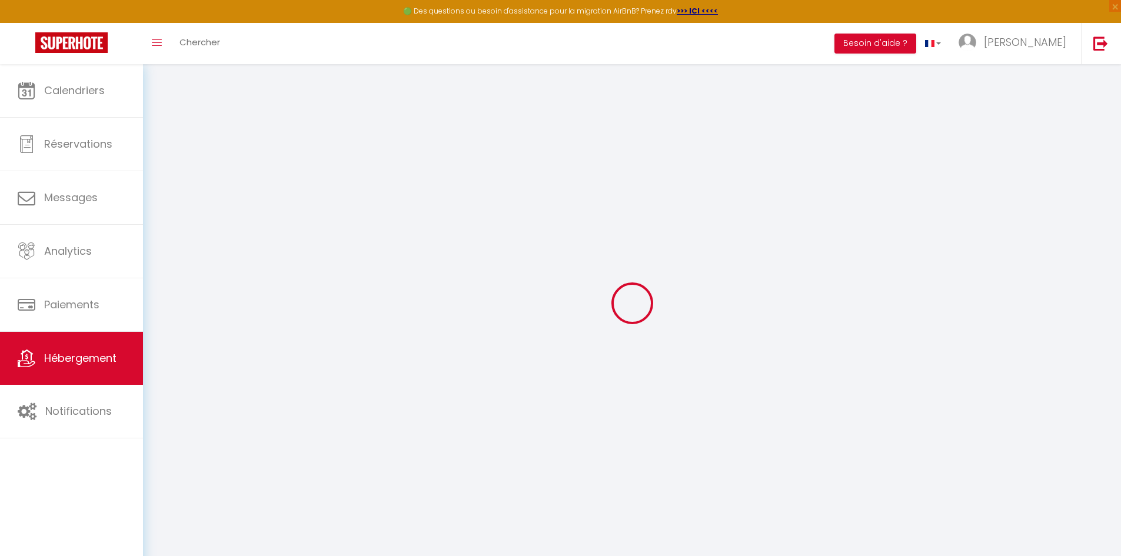
select select
checkbox input "false"
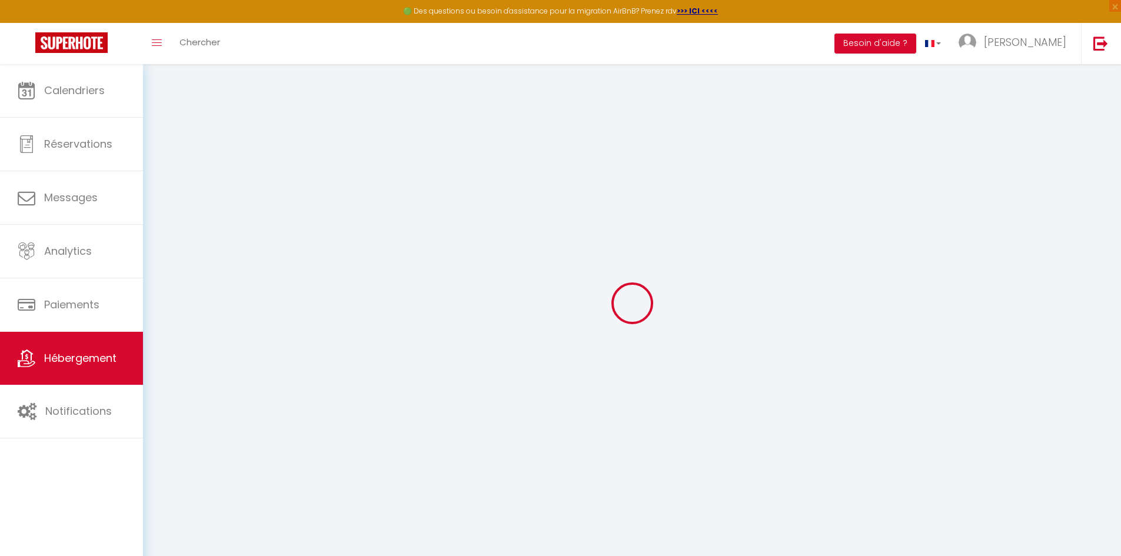
checkbox input "false"
select select
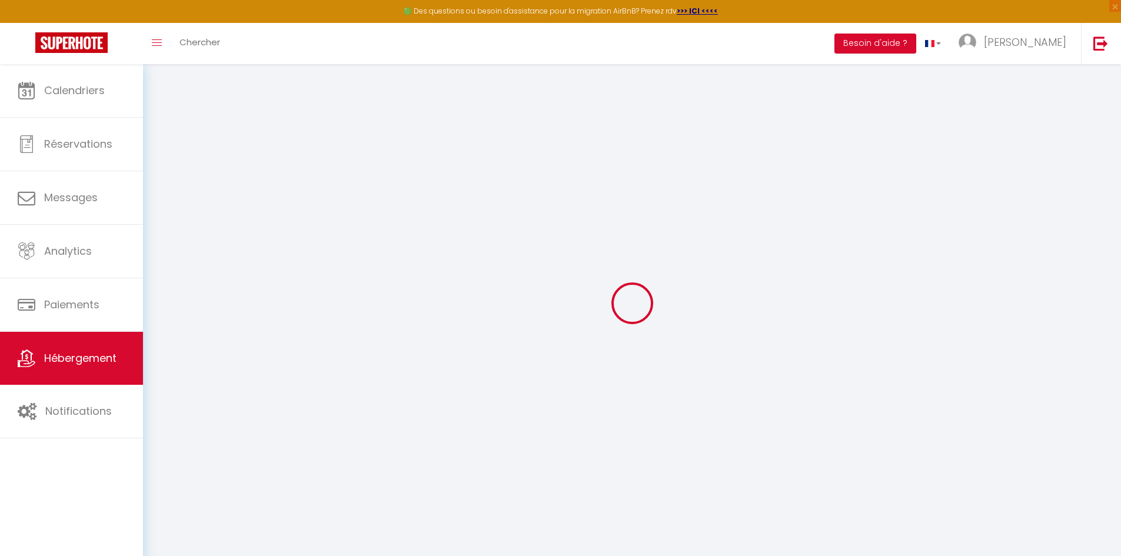
select select
checkbox input "false"
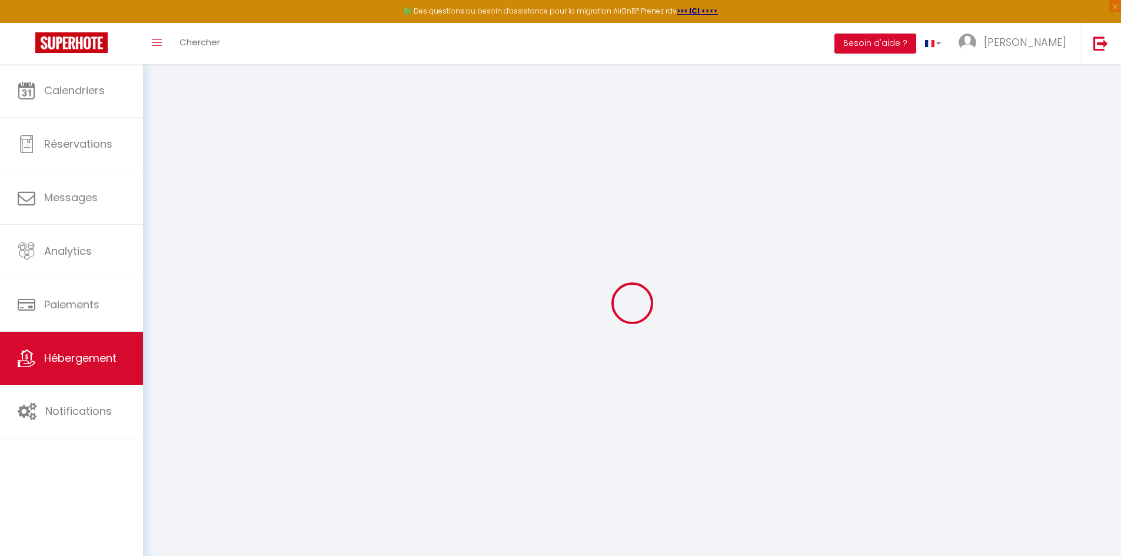
checkbox input "false"
select select "17:00"
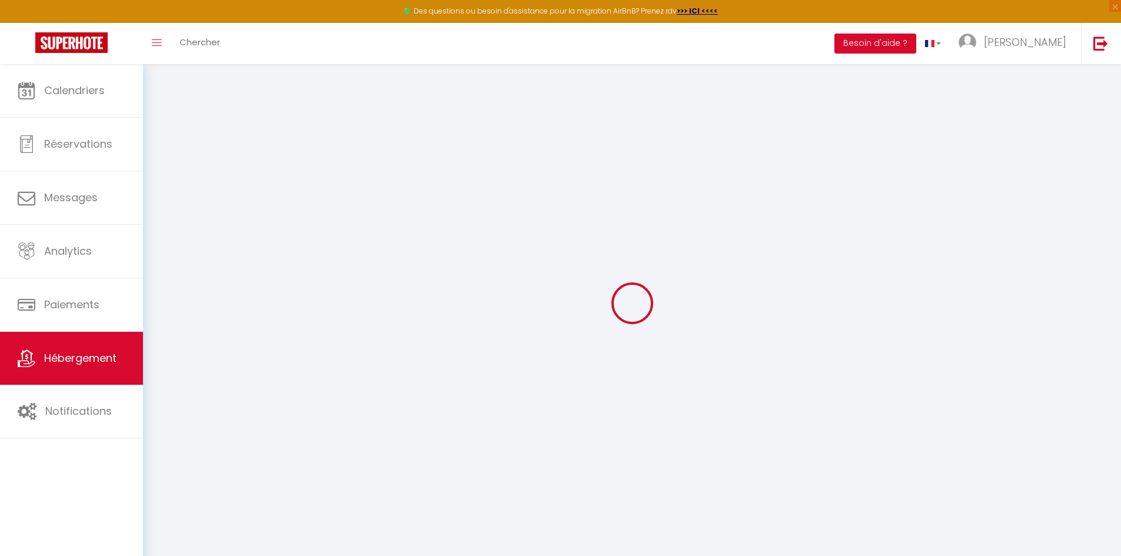
select select "23:45"
select select "11:00"
select select "30"
select select "120"
checkbox input "false"
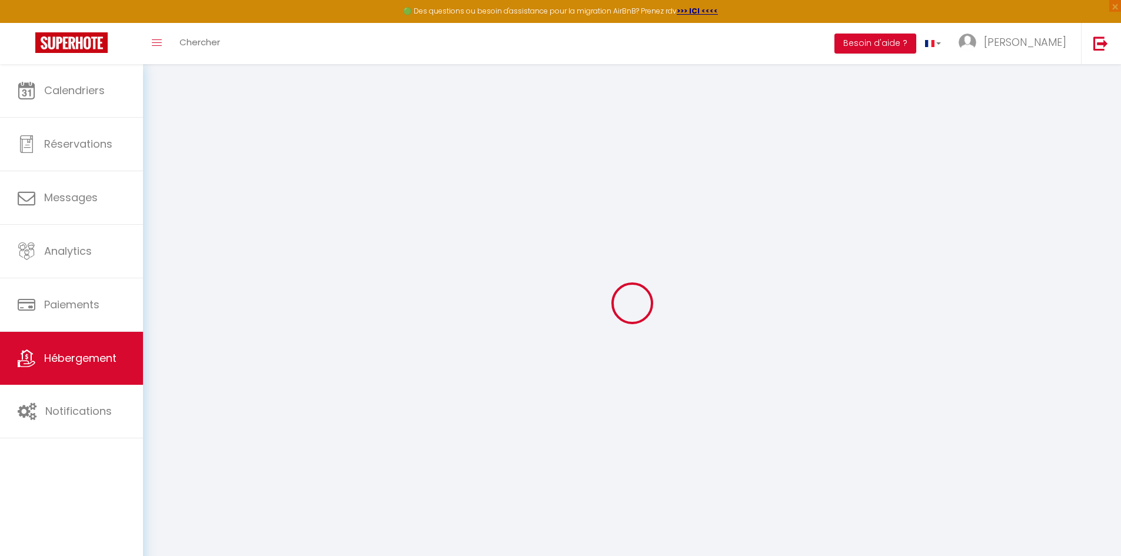
checkbox input "false"
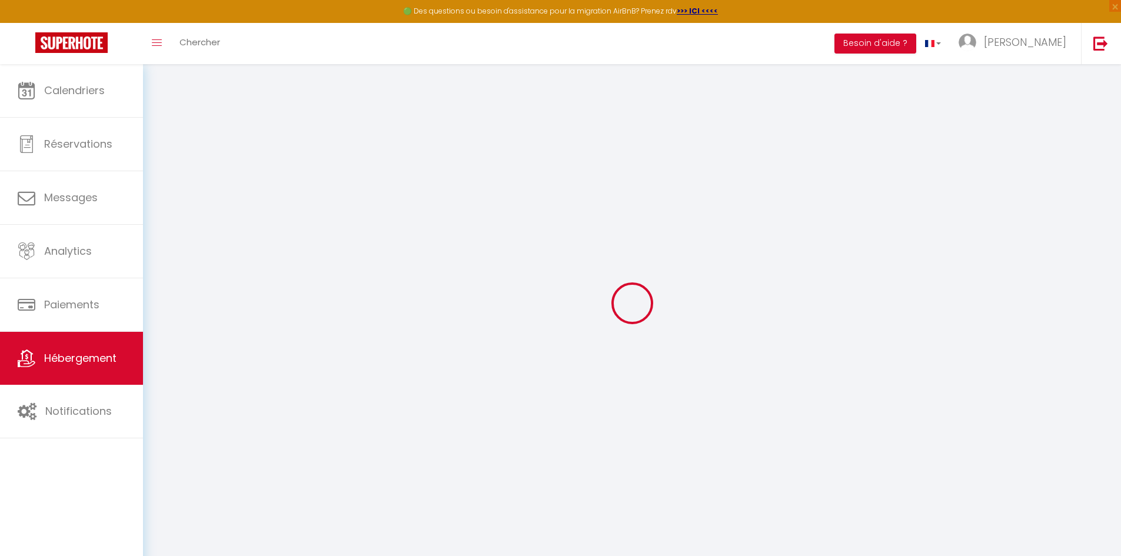
checkbox input "false"
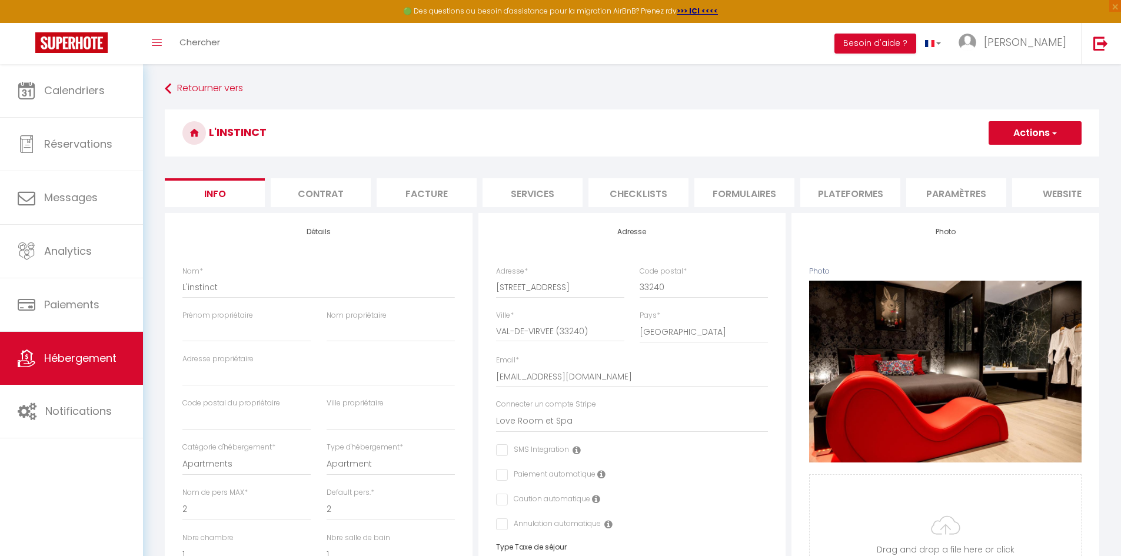
checkbox input "false"
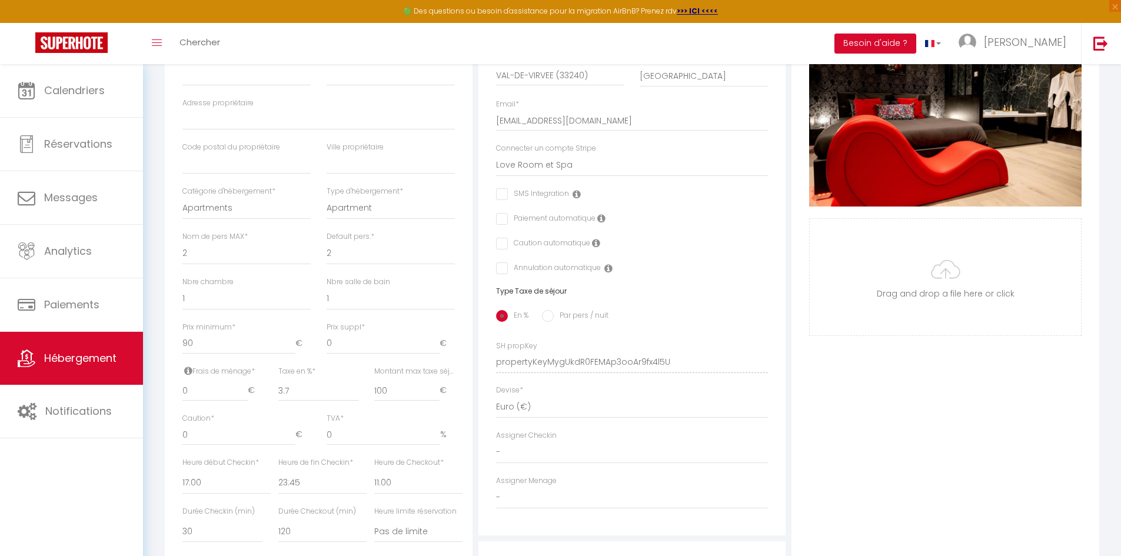
scroll to position [306, 0]
click at [217, 354] on input "90" at bounding box center [238, 342] width 113 height 21
type input "9"
checkbox input "false"
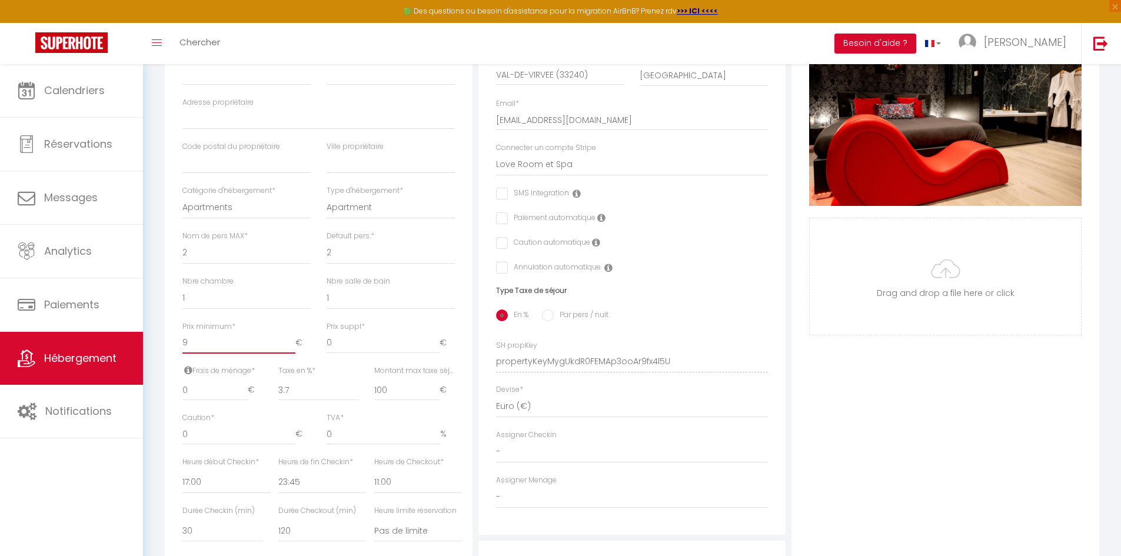
checkbox input "false"
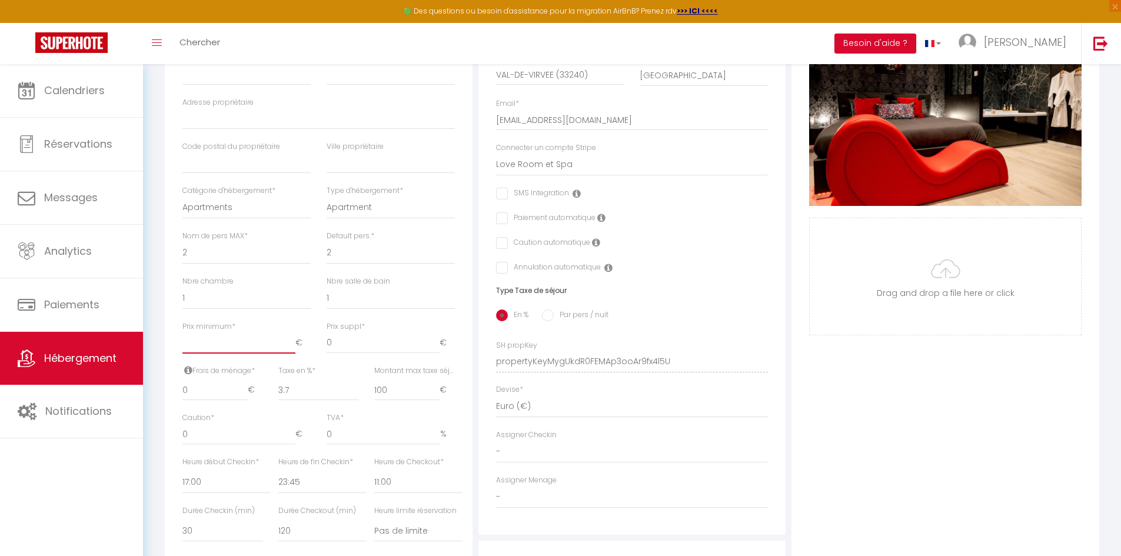
checkbox input "false"
type input "7"
checkbox input "false"
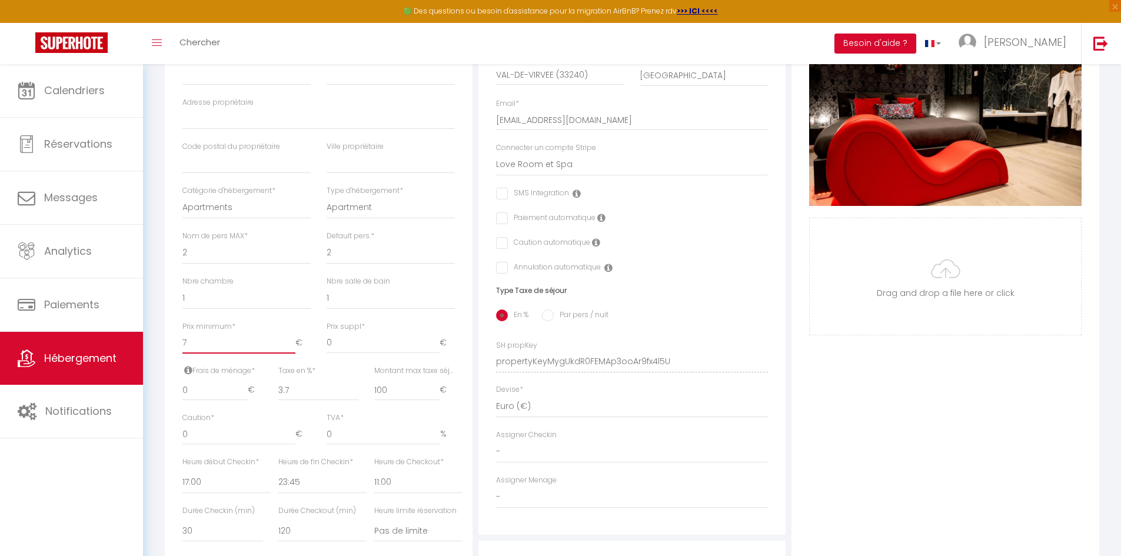
checkbox input "false"
type input "70"
checkbox input "false"
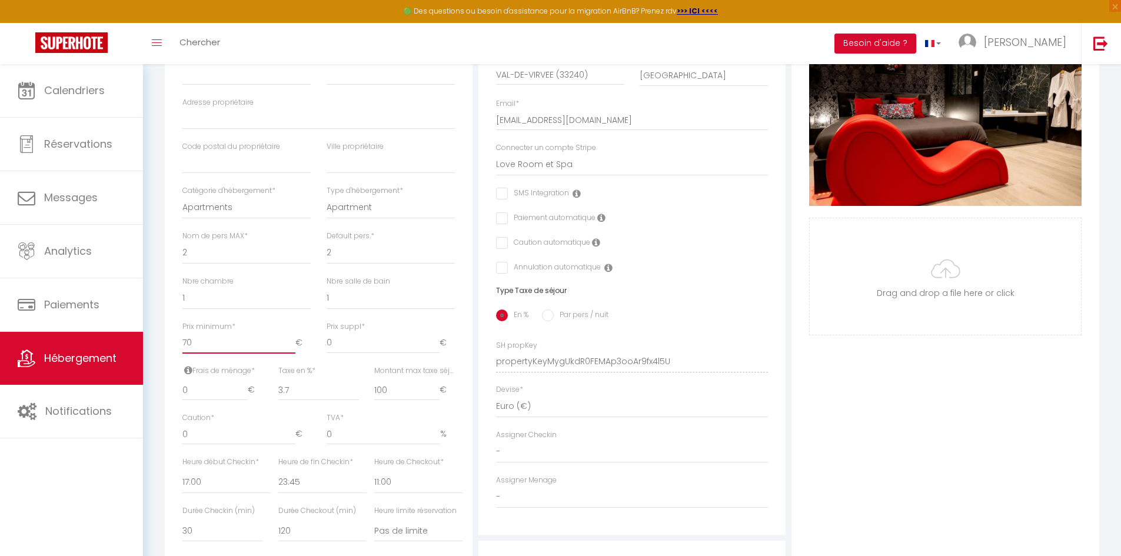
checkbox input "false"
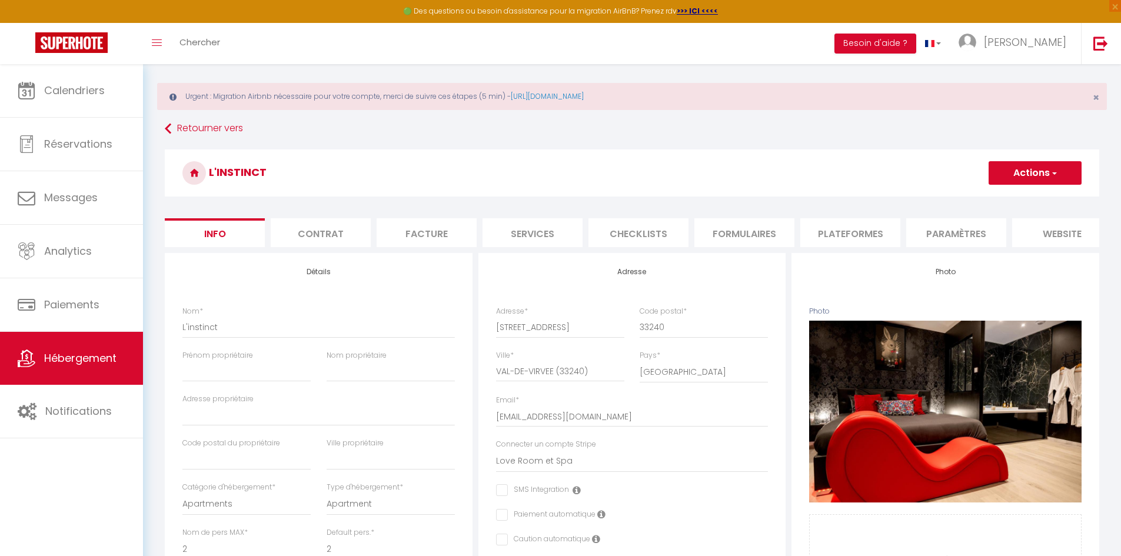
scroll to position [8, 0]
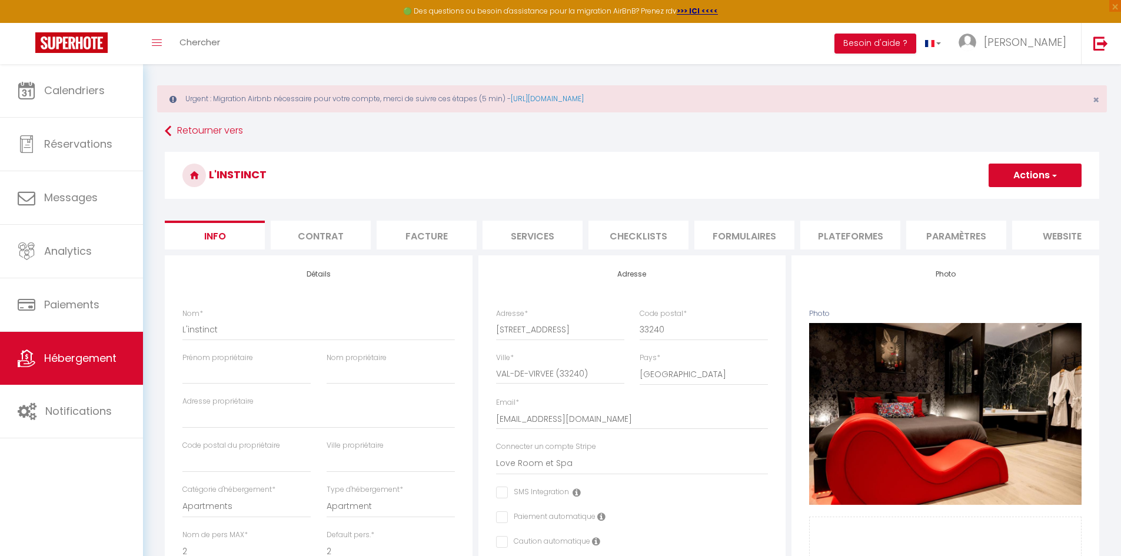
type input "70"
click at [1051, 176] on span "button" at bounding box center [1053, 175] width 8 height 12
click at [988, 199] on input "Enregistrer" at bounding box center [988, 201] width 44 height 12
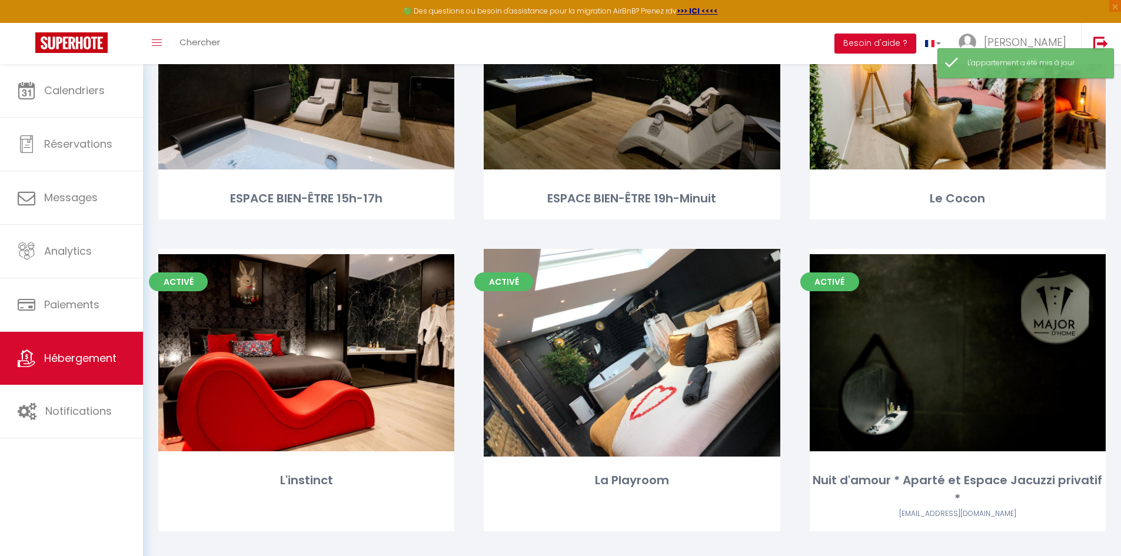
scroll to position [1113, 0]
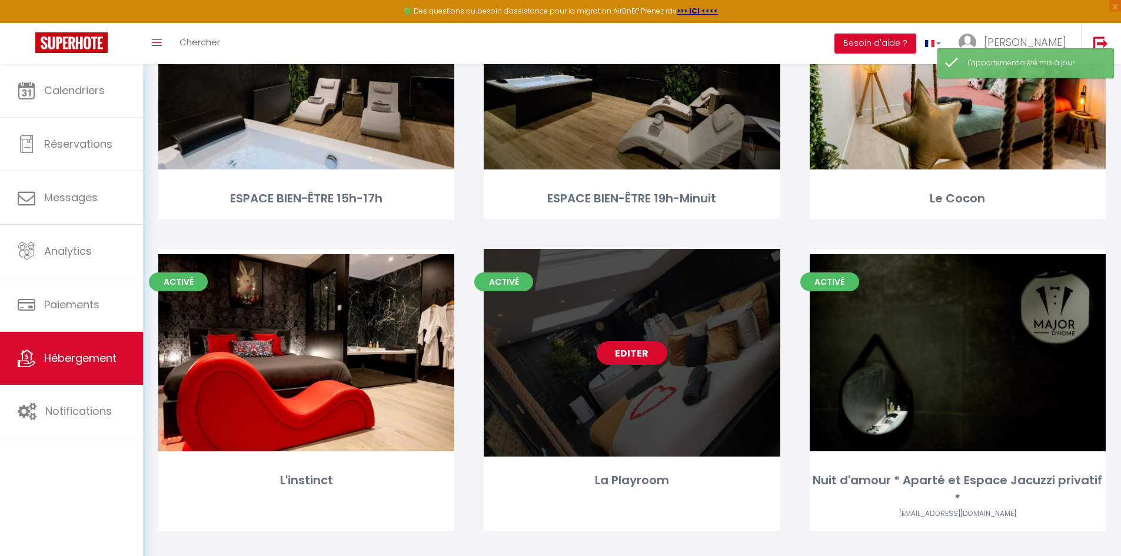
click at [575, 378] on div "Editer" at bounding box center [632, 353] width 296 height 208
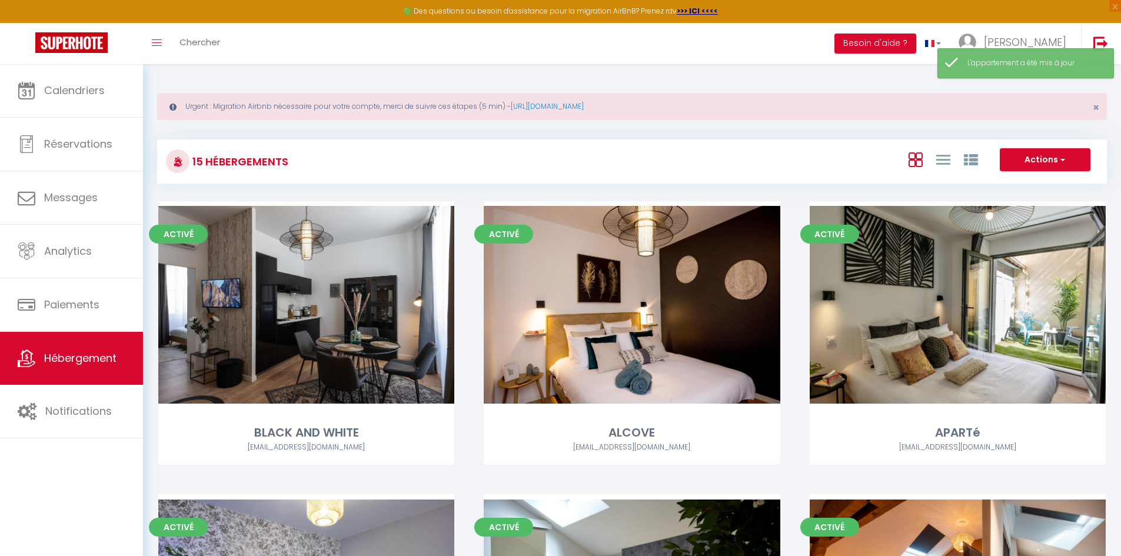
select select "3"
select select "2"
select select "1"
select select
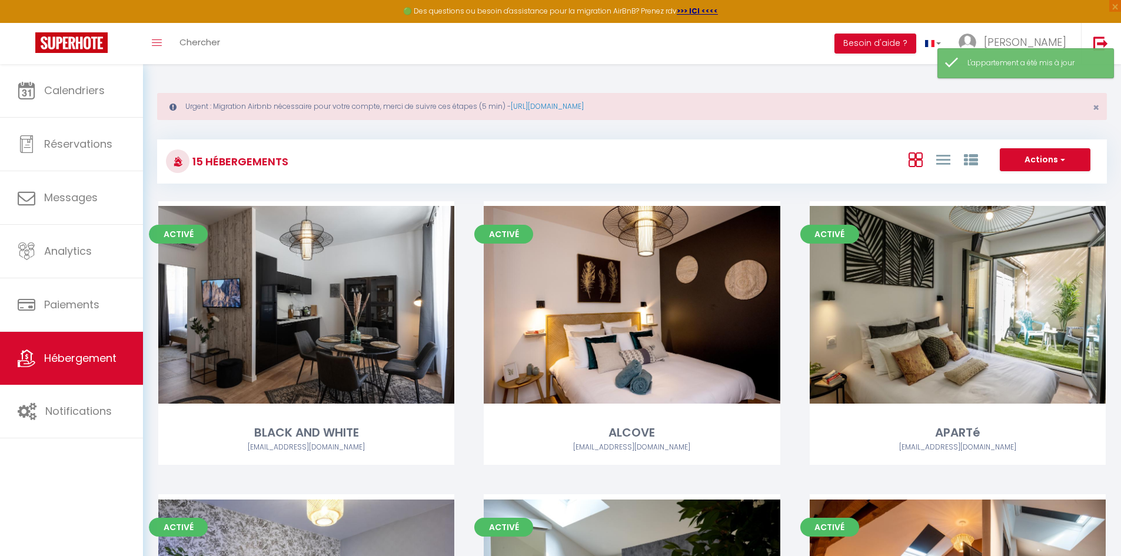
select select "28"
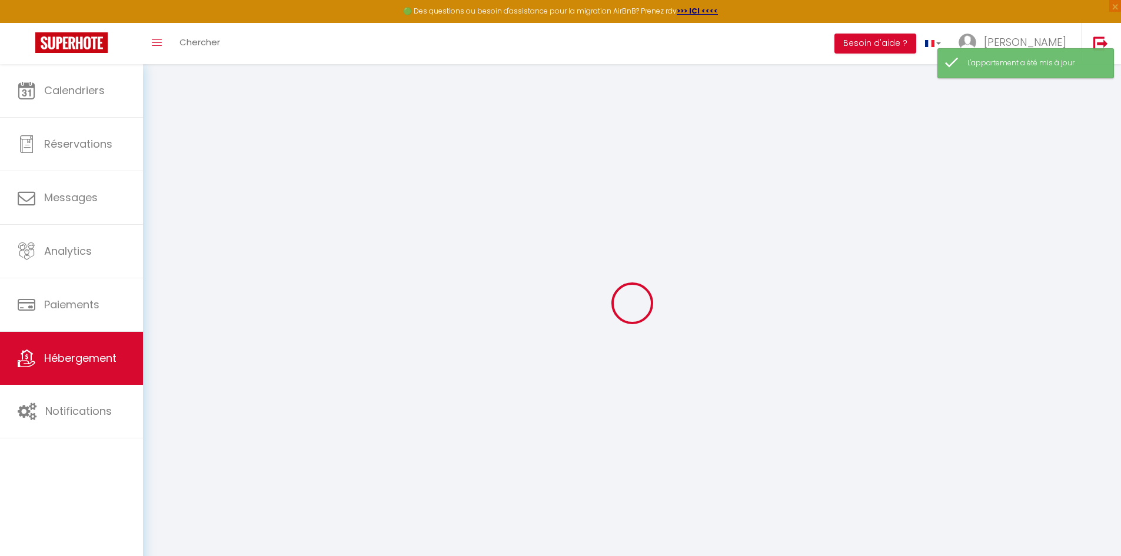
select select
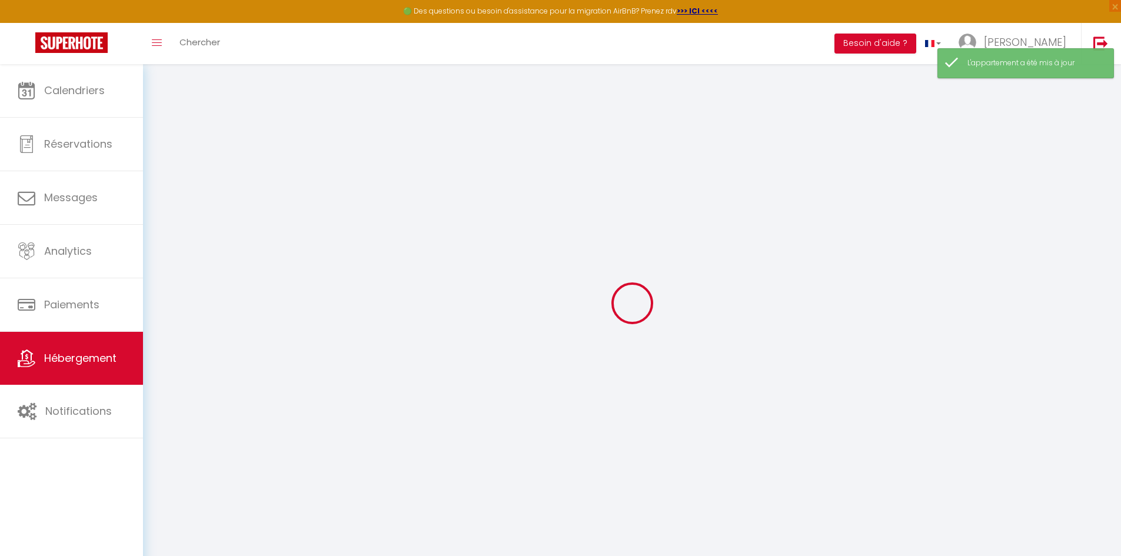
select select
checkbox input "false"
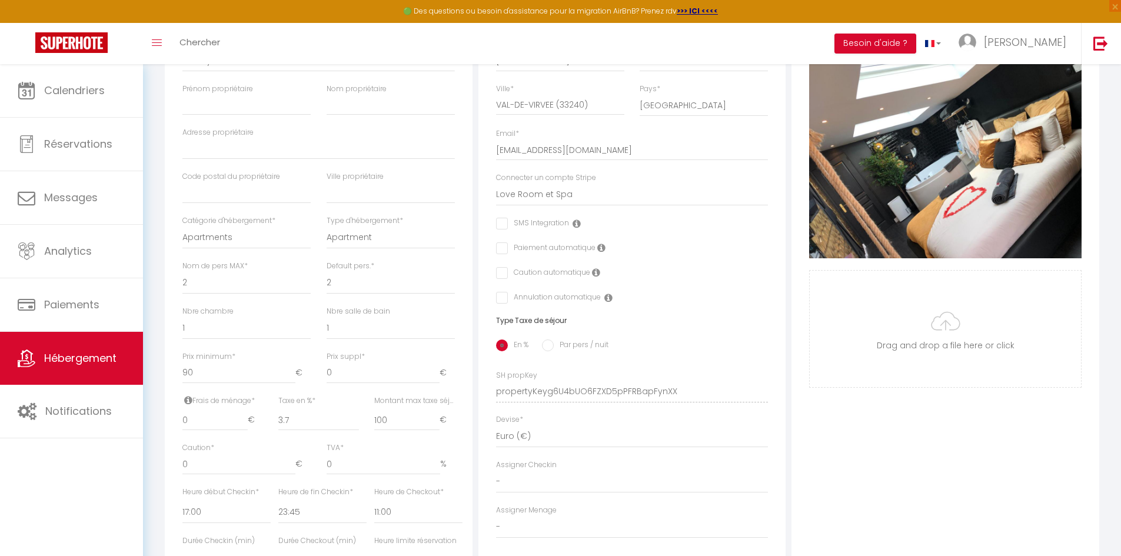
scroll to position [435, 0]
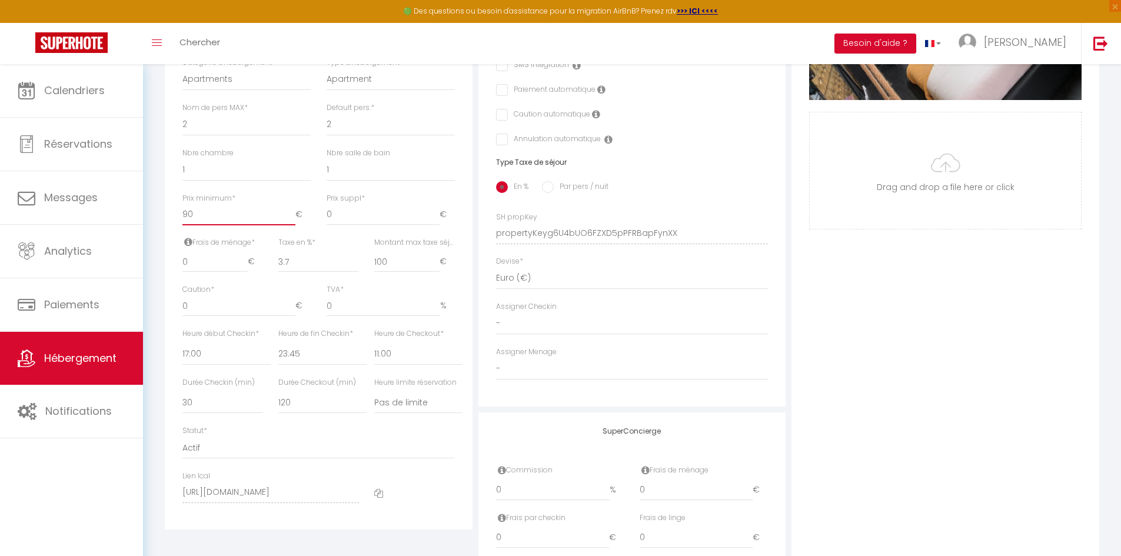
click at [209, 224] on input "90" at bounding box center [238, 214] width 113 height 21
click at [404, 269] on input "100" at bounding box center [406, 261] width 65 height 21
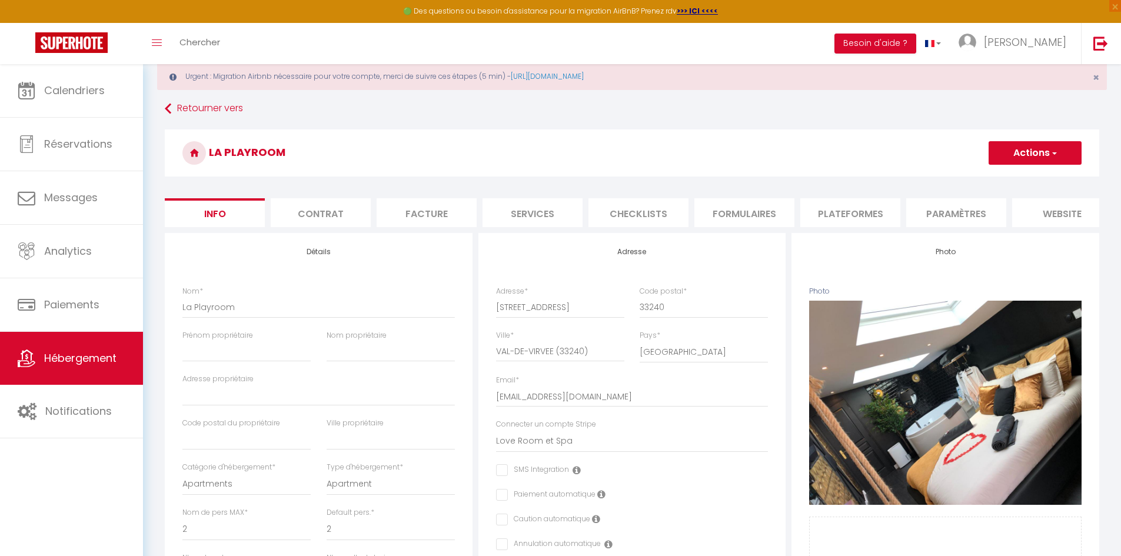
scroll to position [0, 0]
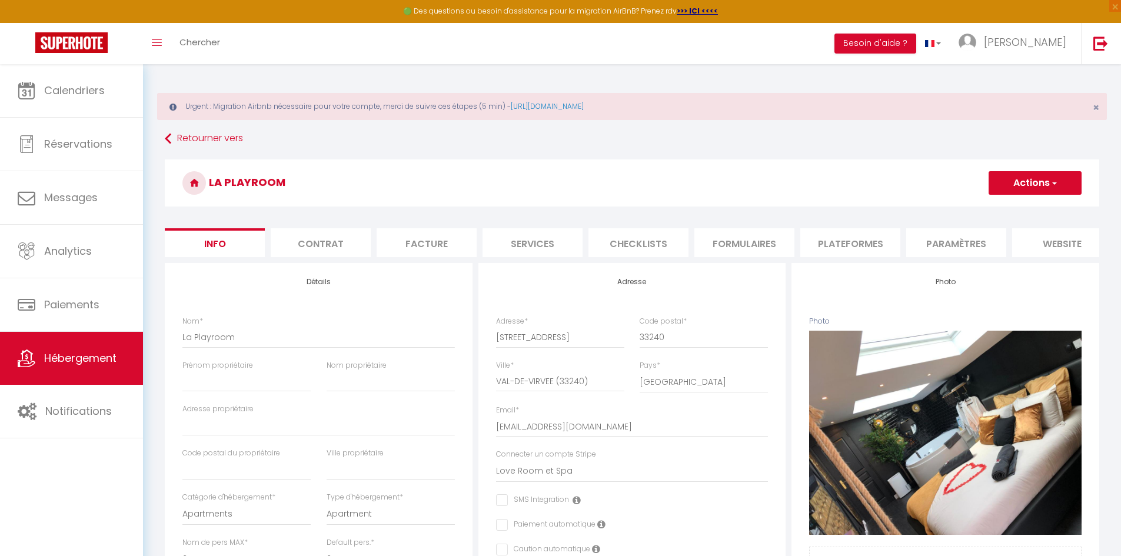
click at [1033, 176] on button "Actions" at bounding box center [1034, 183] width 93 height 24
click at [996, 208] on input "Enregistrer" at bounding box center [988, 209] width 44 height 12
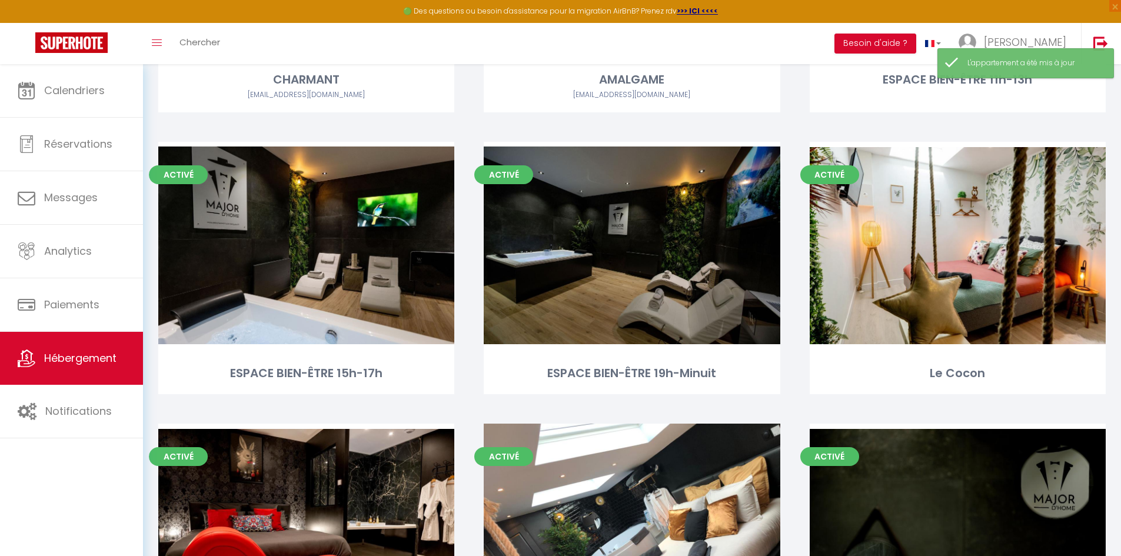
scroll to position [933, 0]
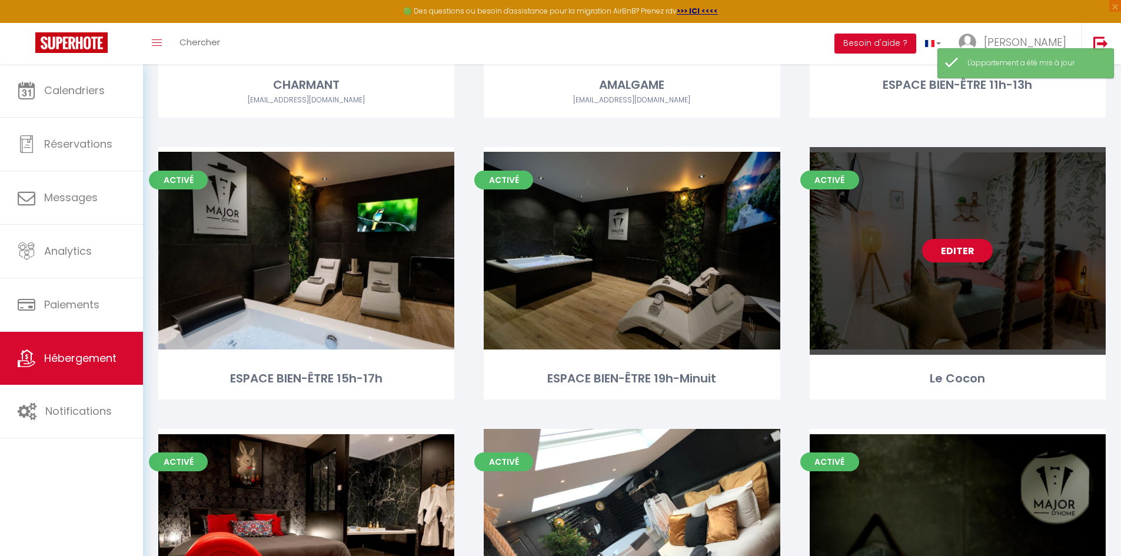
click at [964, 244] on link "Editer" at bounding box center [957, 251] width 71 height 24
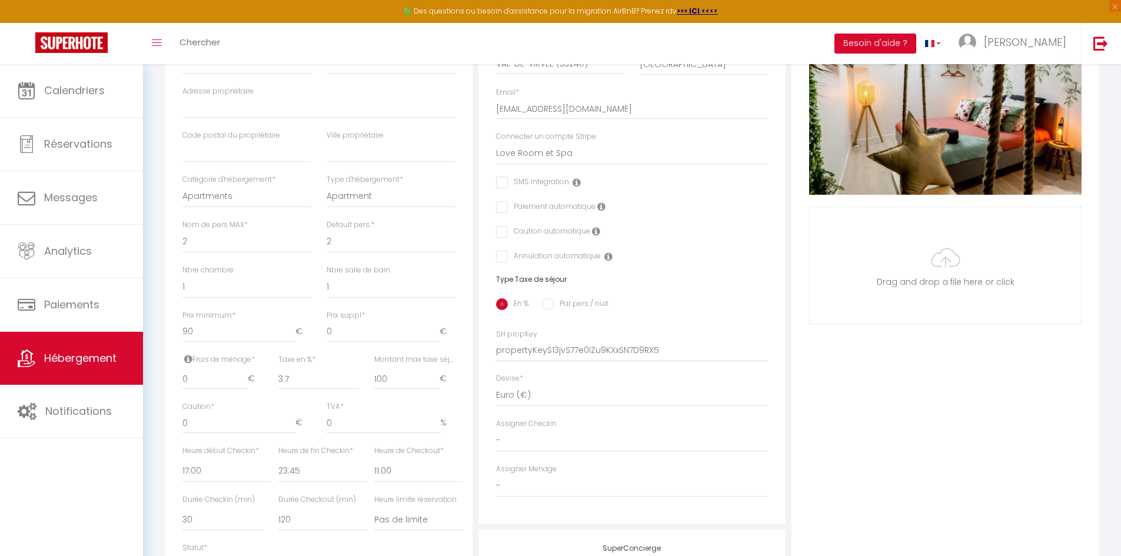
scroll to position [342, 0]
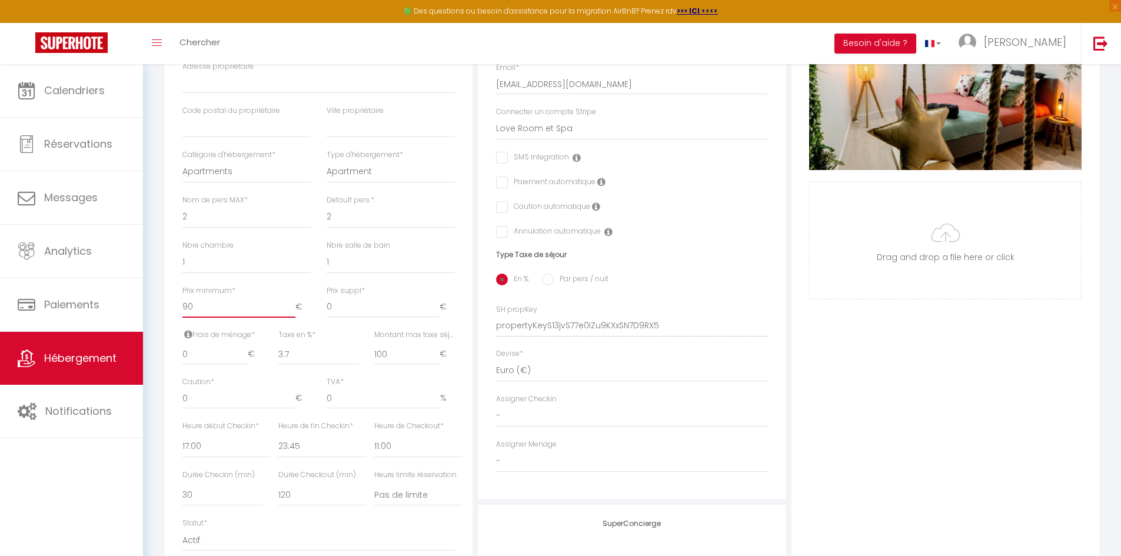
click at [201, 318] on input "90" at bounding box center [238, 306] width 113 height 21
click at [392, 363] on input "100" at bounding box center [406, 354] width 65 height 21
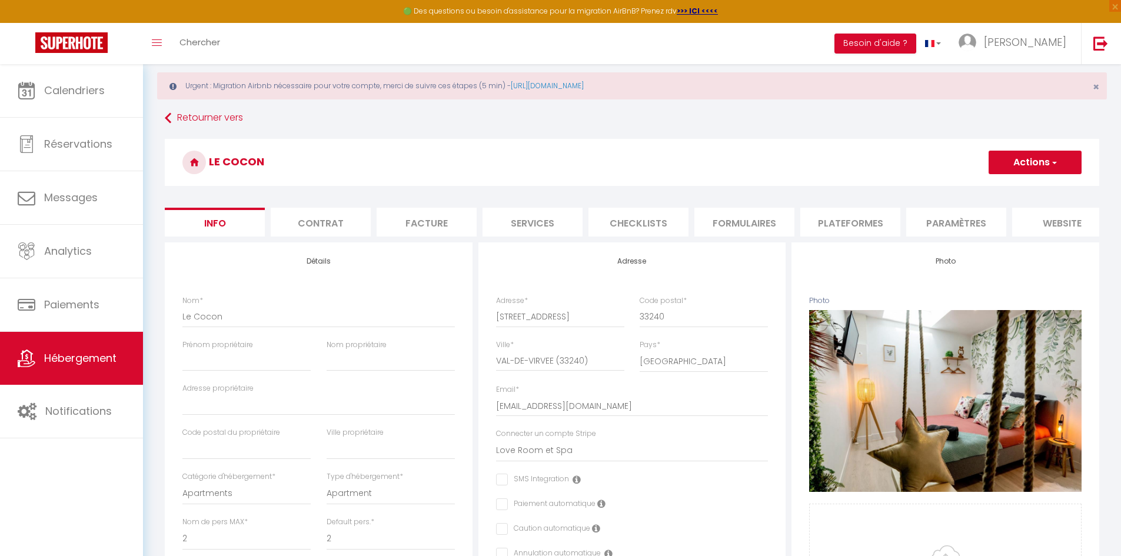
scroll to position [0, 0]
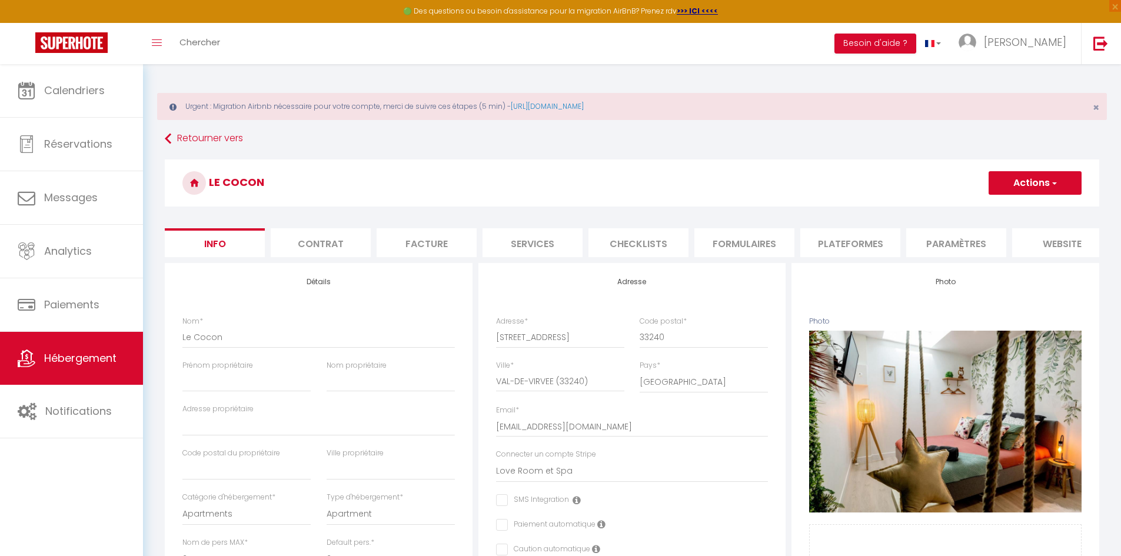
click at [1059, 182] on button "Actions" at bounding box center [1034, 183] width 93 height 24
click at [988, 209] on input "Enregistrer" at bounding box center [988, 209] width 44 height 12
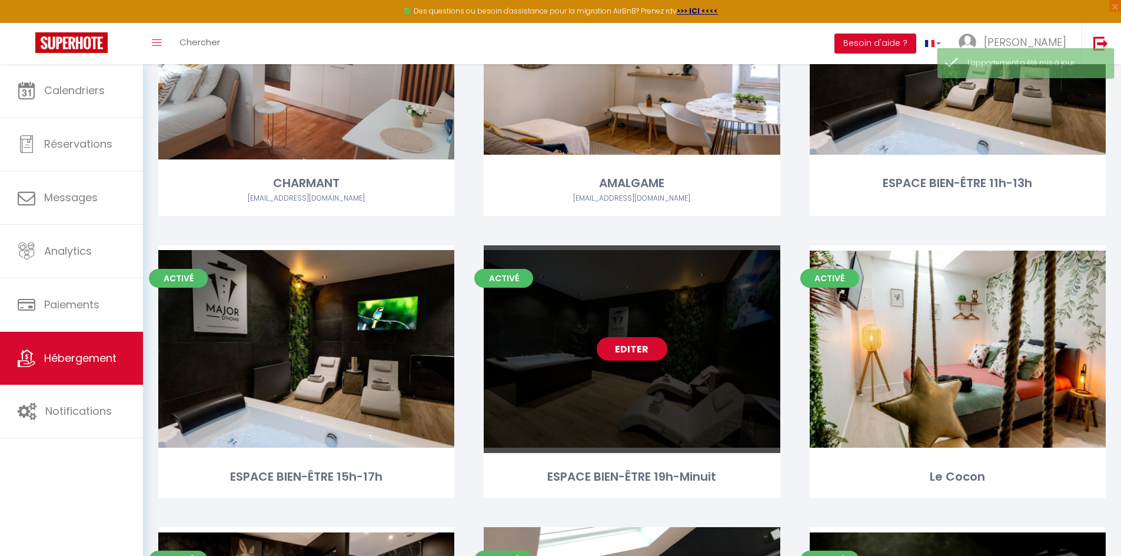
scroll to position [1113, 0]
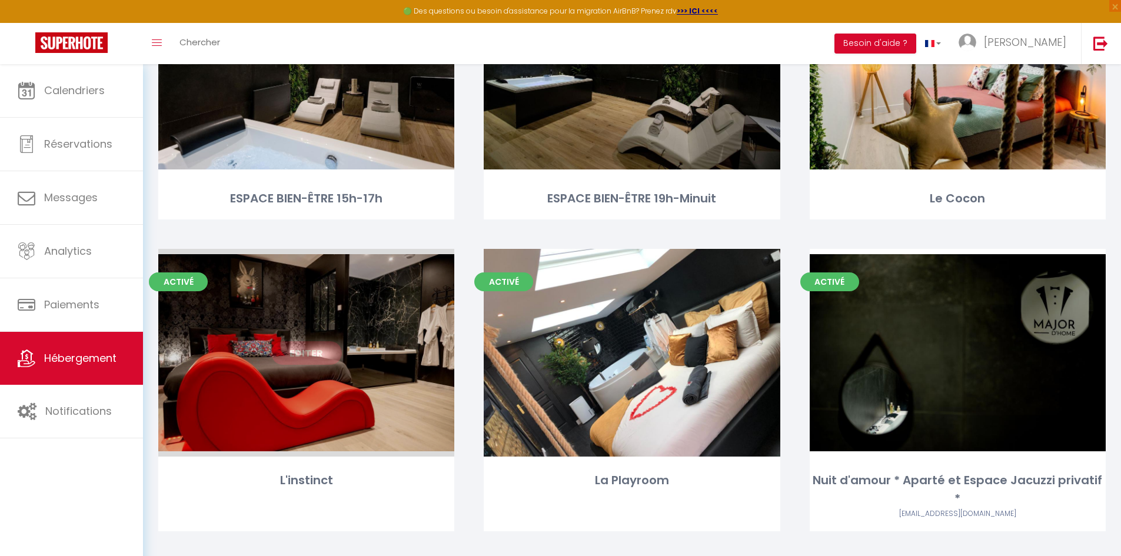
click at [282, 408] on div "Editer" at bounding box center [306, 353] width 296 height 208
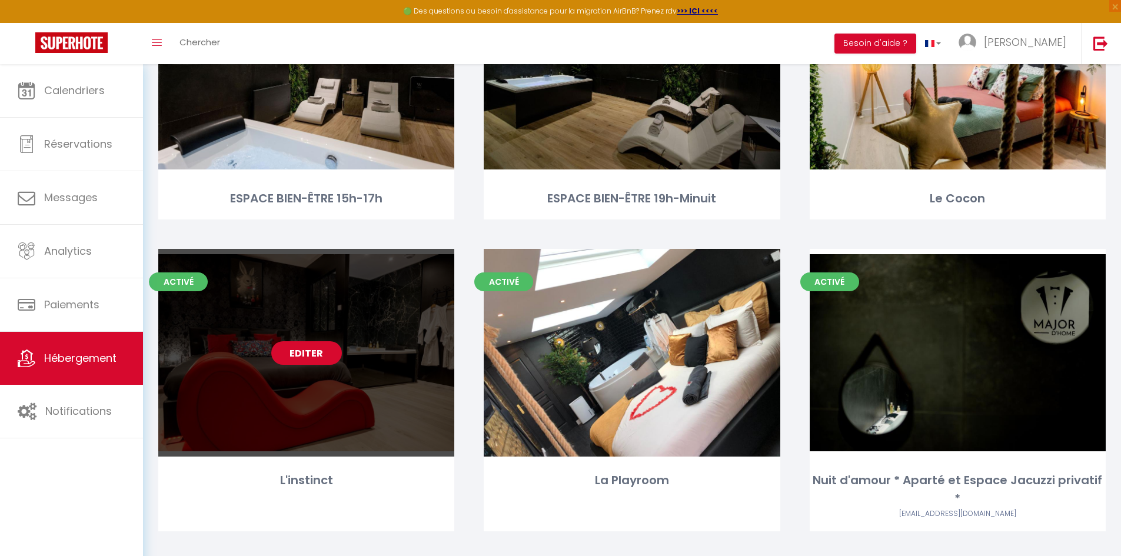
click at [319, 350] on link "Editer" at bounding box center [306, 353] width 71 height 24
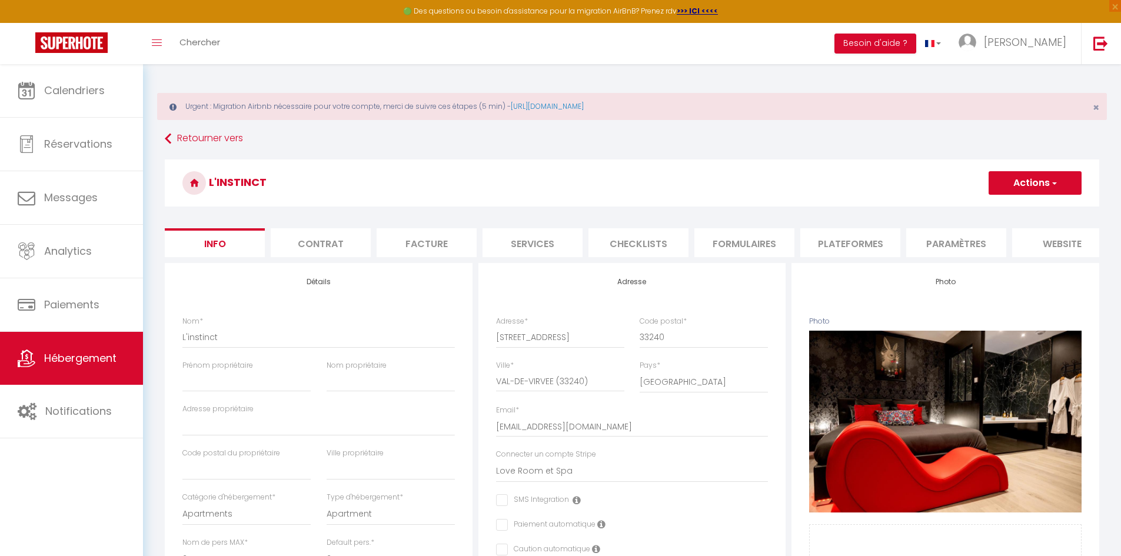
click at [321, 251] on li "Contrat" at bounding box center [321, 242] width 100 height 29
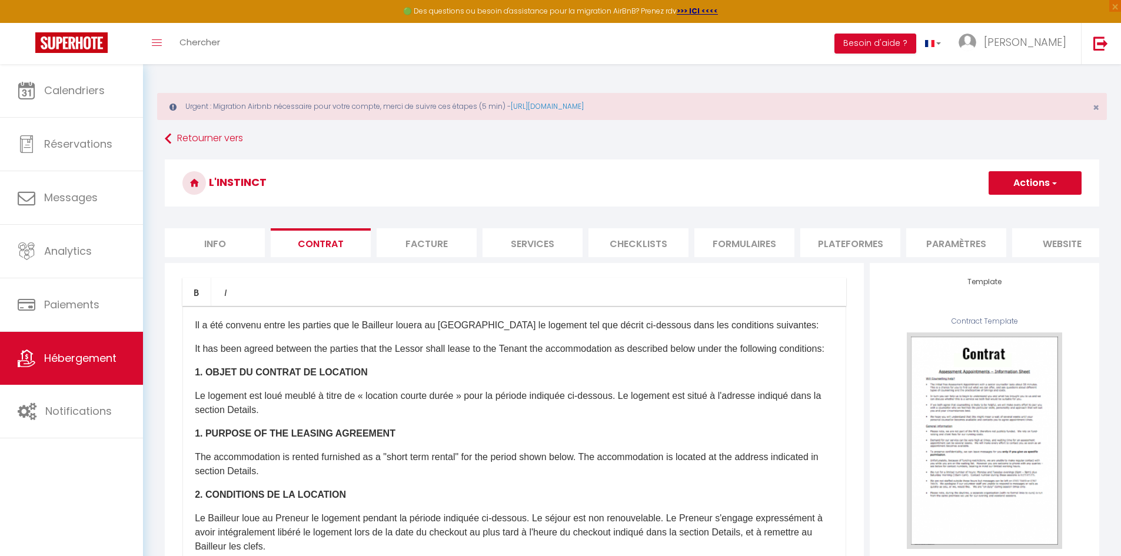
click at [425, 238] on li "Facture" at bounding box center [426, 242] width 100 height 29
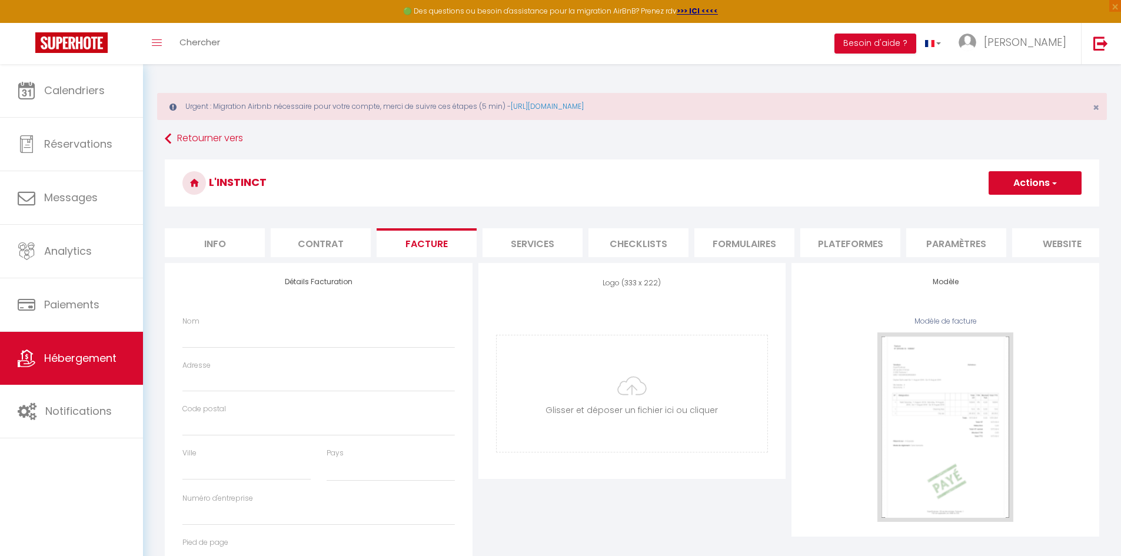
click at [538, 242] on li "Services" at bounding box center [532, 242] width 100 height 29
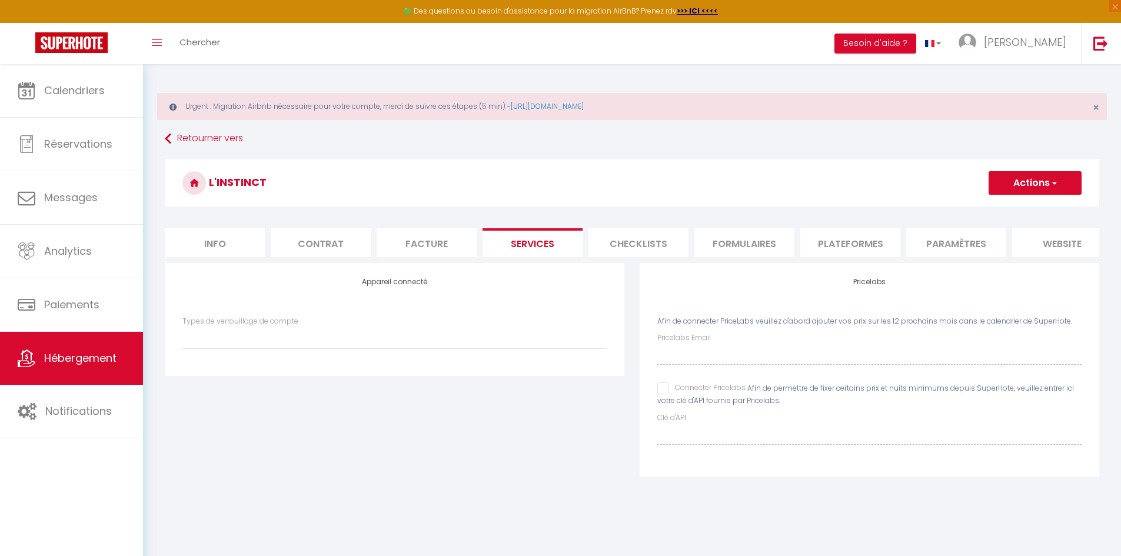
click at [646, 241] on li "Checklists" at bounding box center [638, 242] width 100 height 29
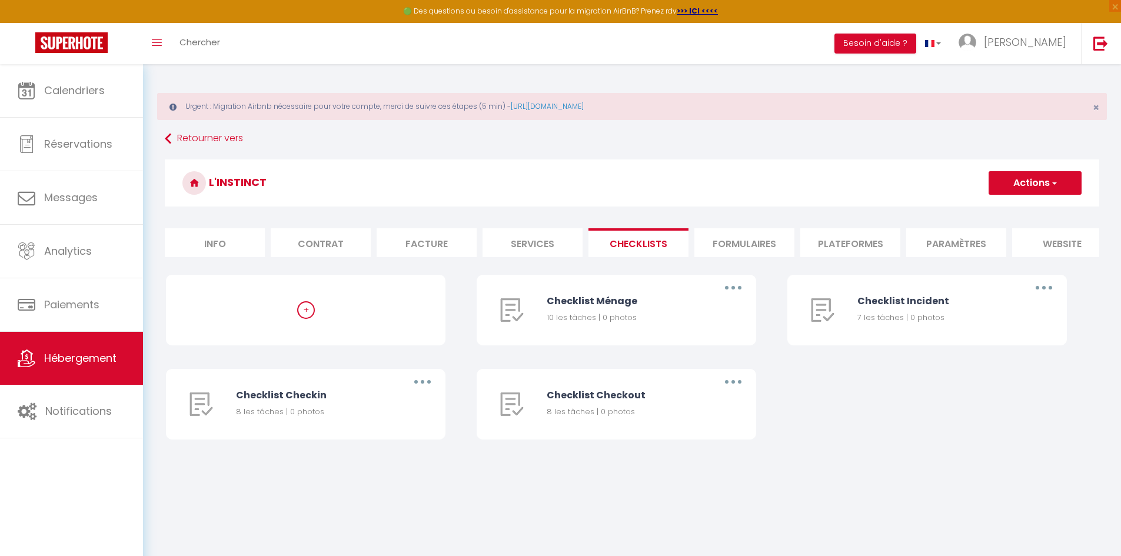
click at [750, 240] on li "Formulaires" at bounding box center [744, 242] width 100 height 29
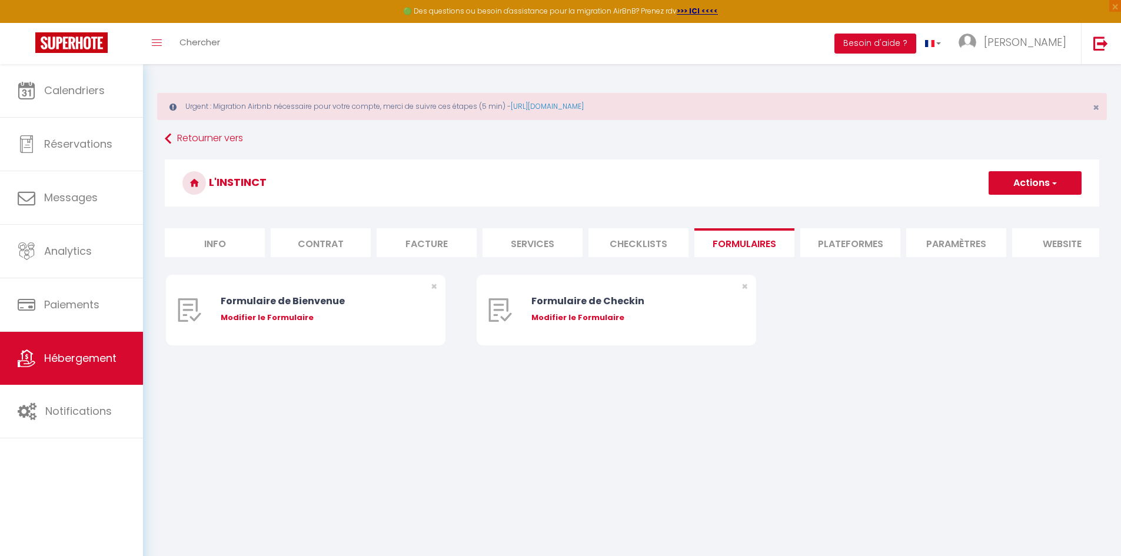
click at [858, 248] on li "Plateformes" at bounding box center [850, 242] width 100 height 29
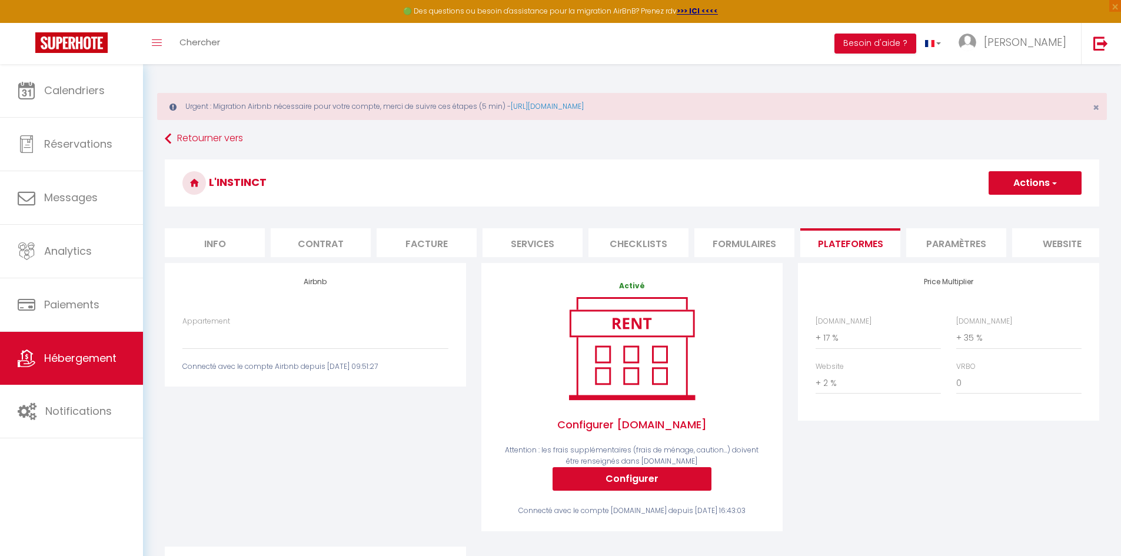
click at [961, 249] on li "Paramètres" at bounding box center [956, 242] width 100 height 29
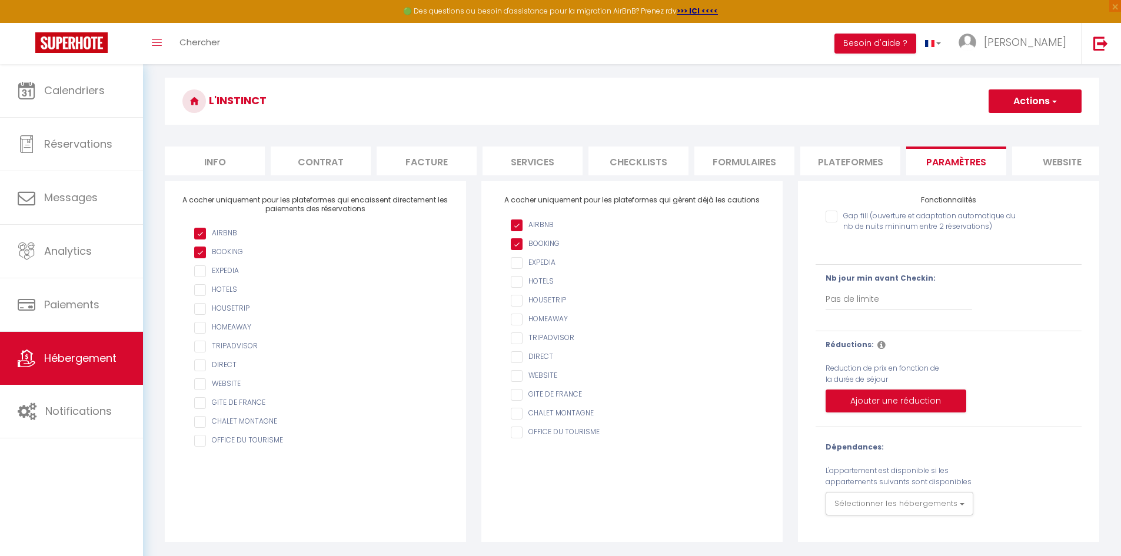
scroll to position [91, 0]
click at [1070, 146] on li "website" at bounding box center [1062, 160] width 100 height 29
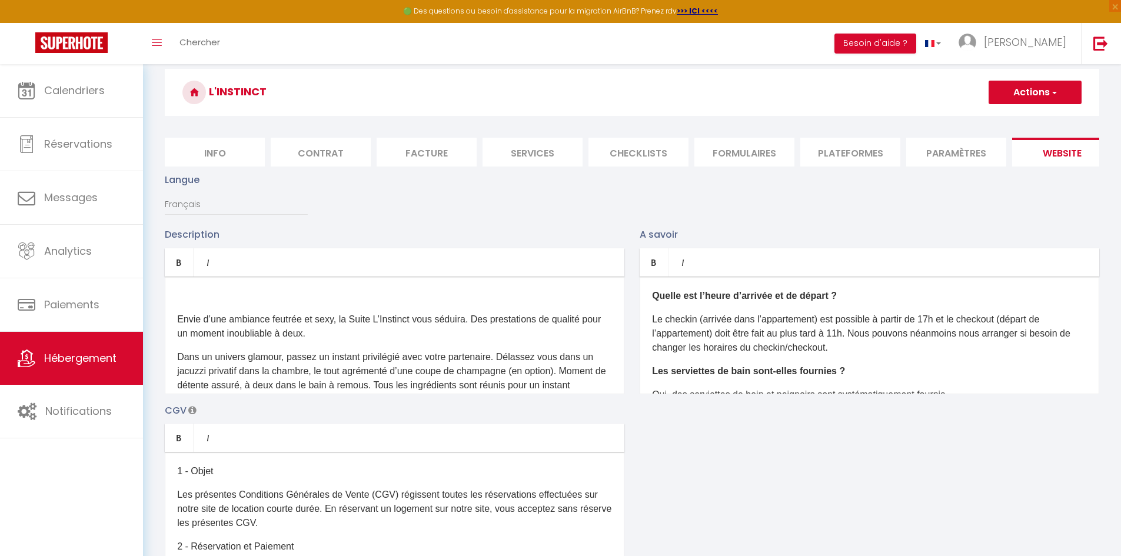
click at [1039, 92] on button "Actions" at bounding box center [1034, 93] width 93 height 24
click at [206, 145] on li "Info" at bounding box center [215, 152] width 100 height 29
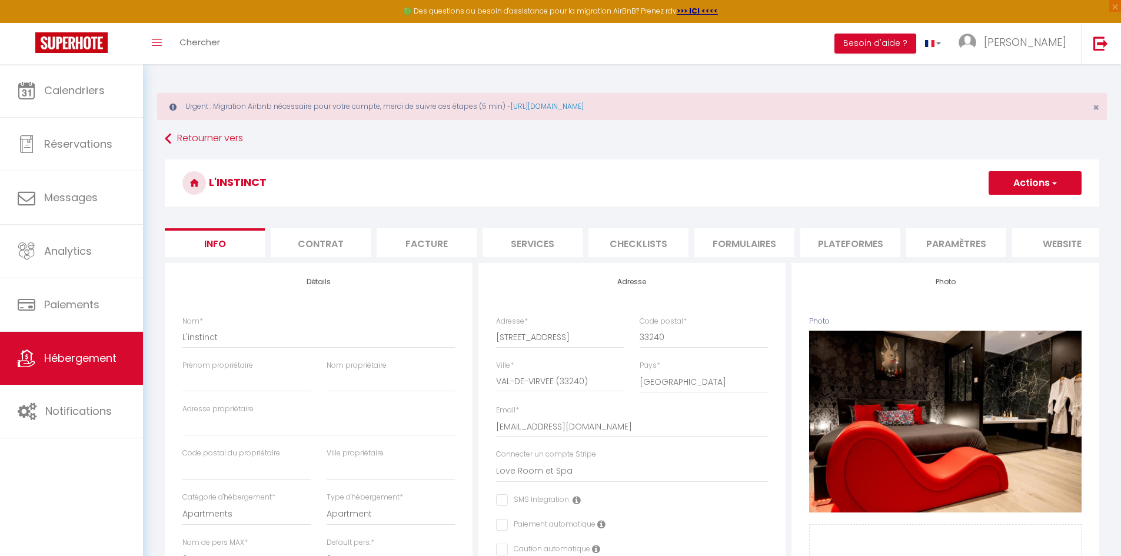
click at [1042, 173] on button "Actions" at bounding box center [1034, 183] width 93 height 24
click at [991, 208] on input "Enregistrer" at bounding box center [988, 209] width 44 height 12
